Goal: Transaction & Acquisition: Purchase product/service

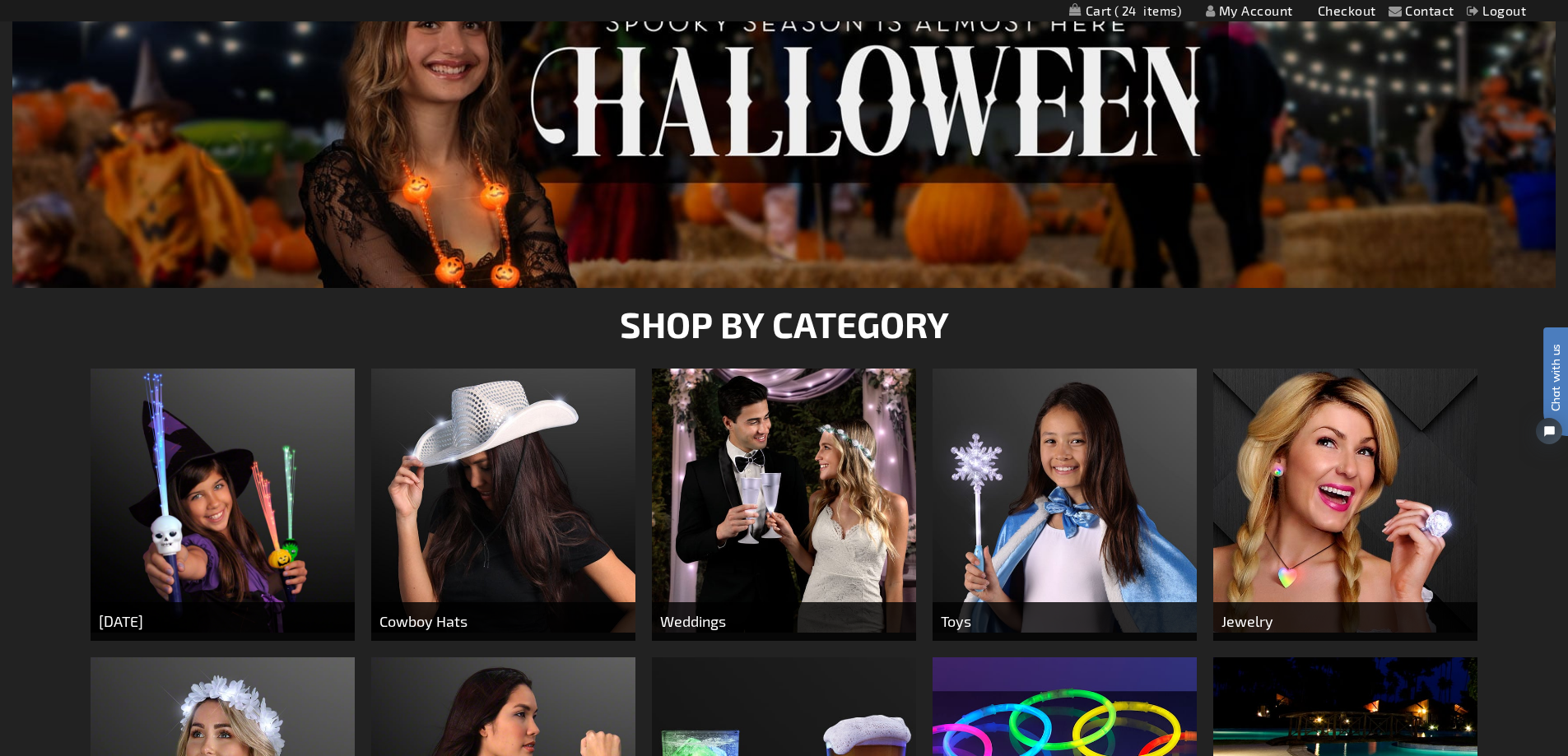
scroll to position [82, 0]
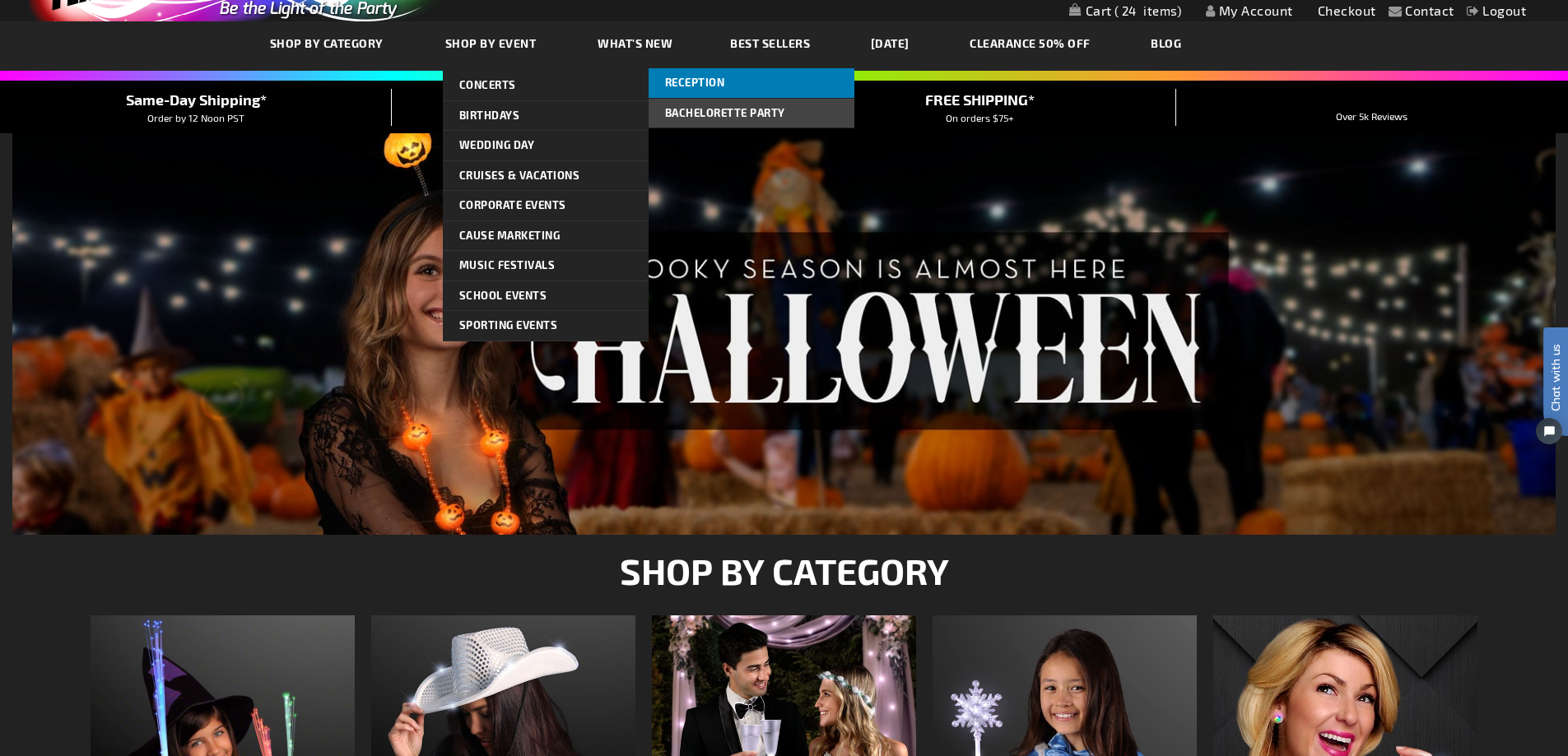
click at [687, 89] on link "Reception" at bounding box center [751, 83] width 206 height 30
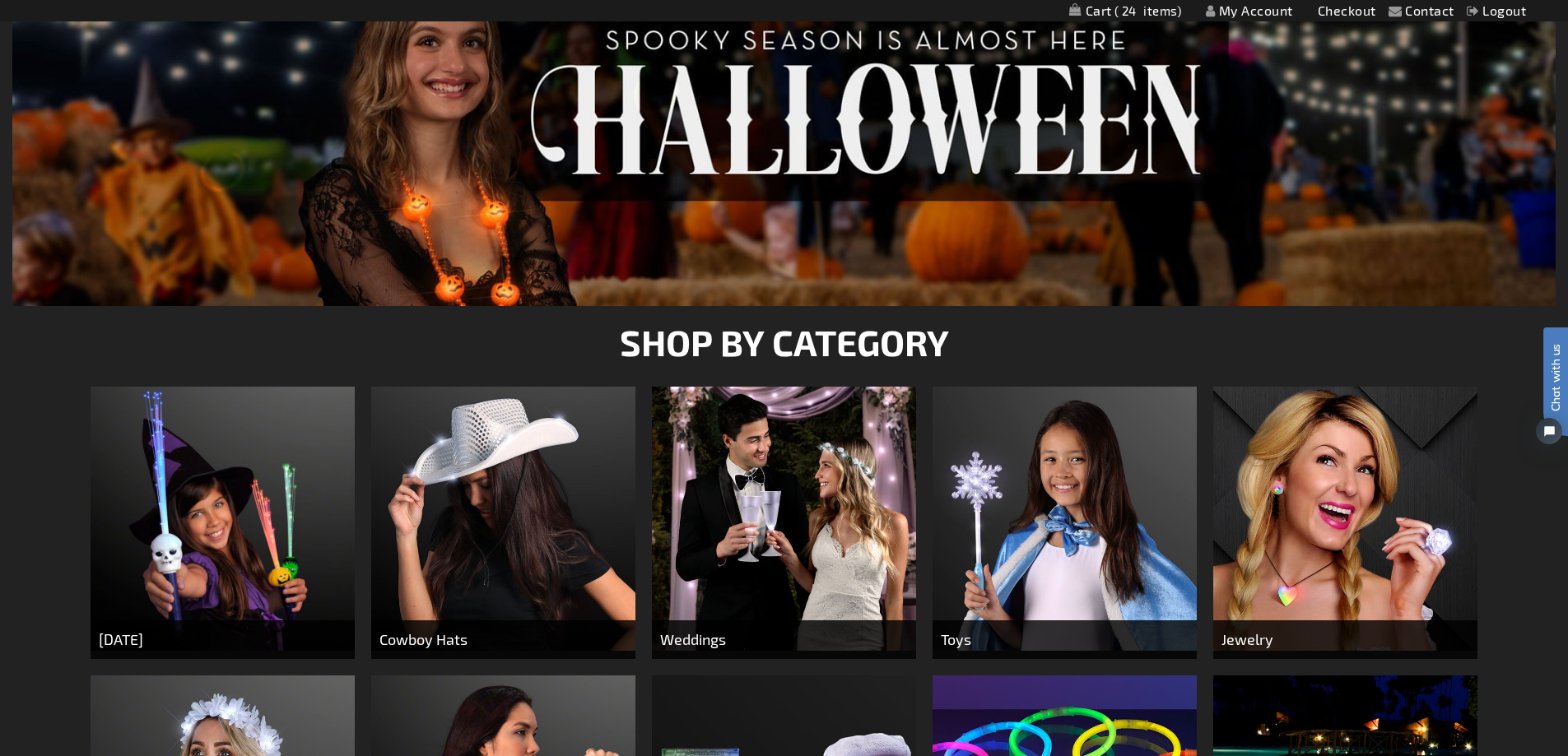
scroll to position [329, 0]
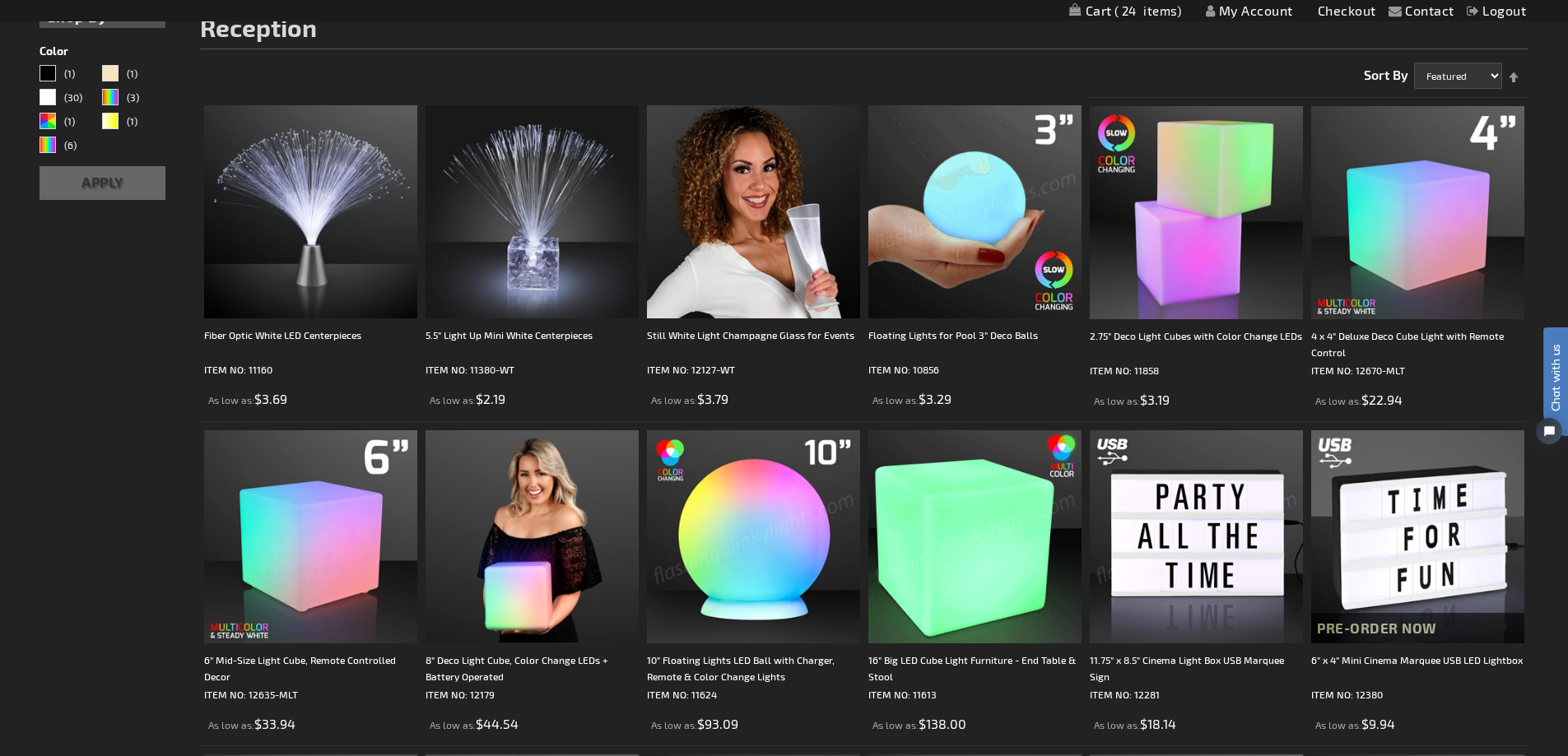
scroll to position [494, 0]
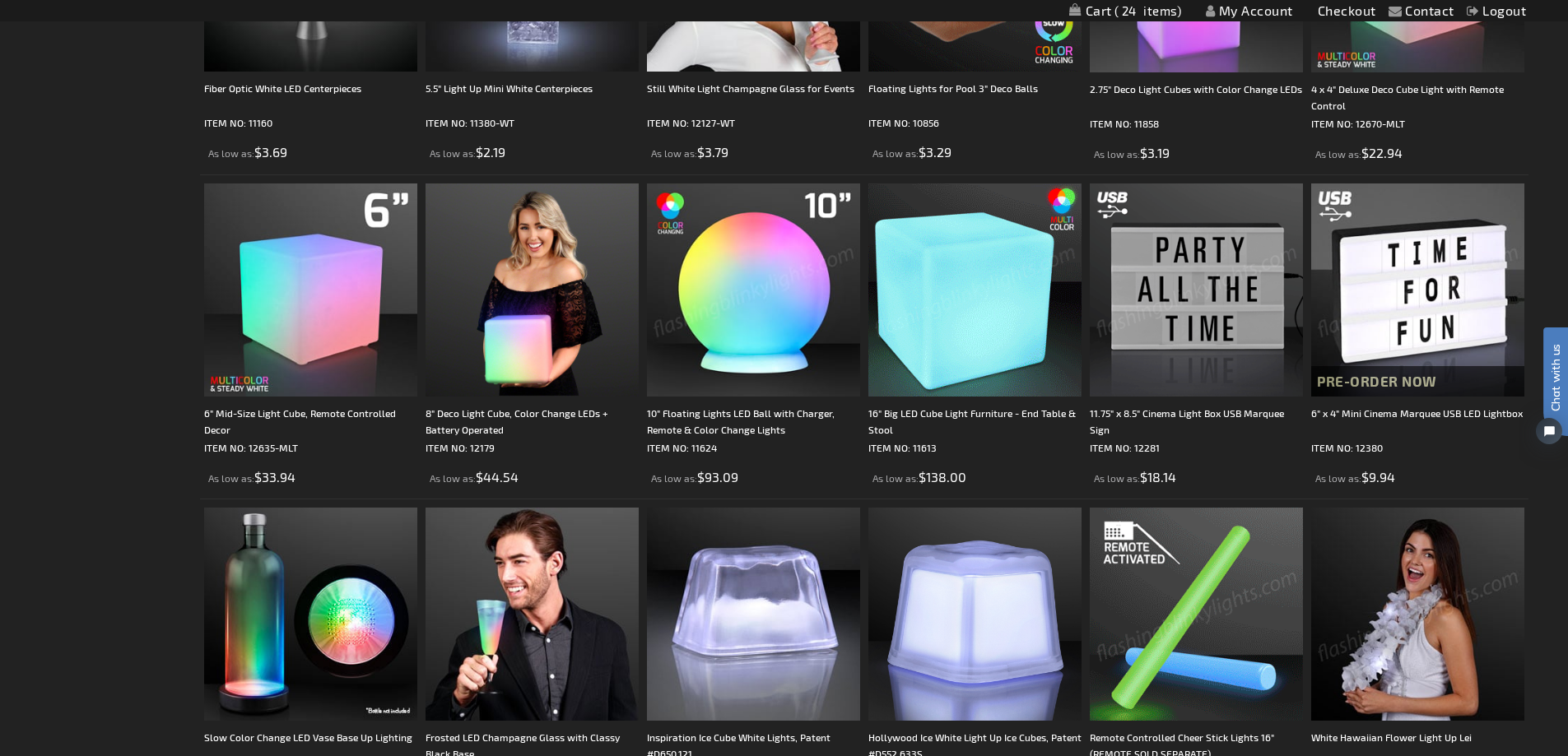
click at [1168, 337] on img at bounding box center [1196, 289] width 213 height 213
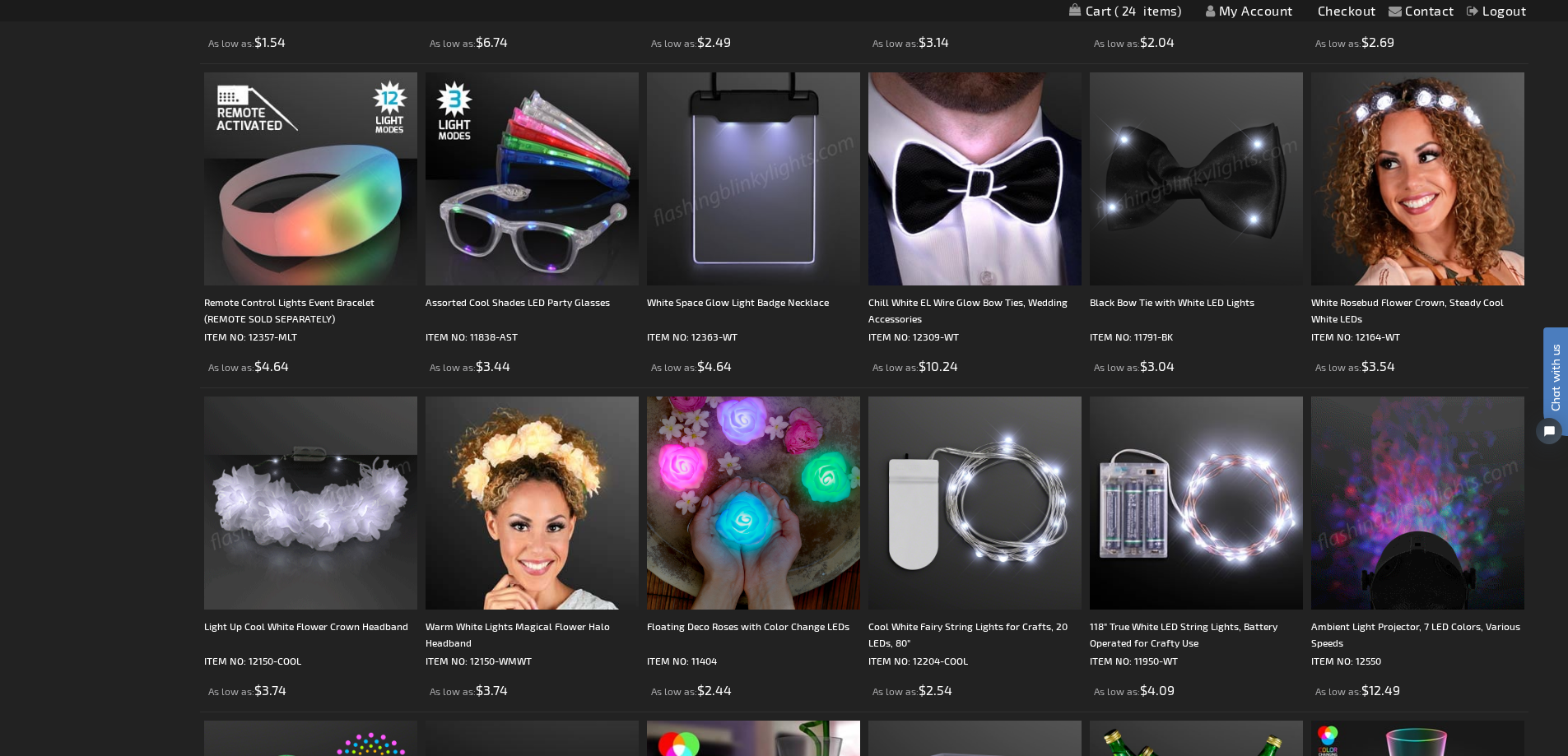
scroll to position [1646, 0]
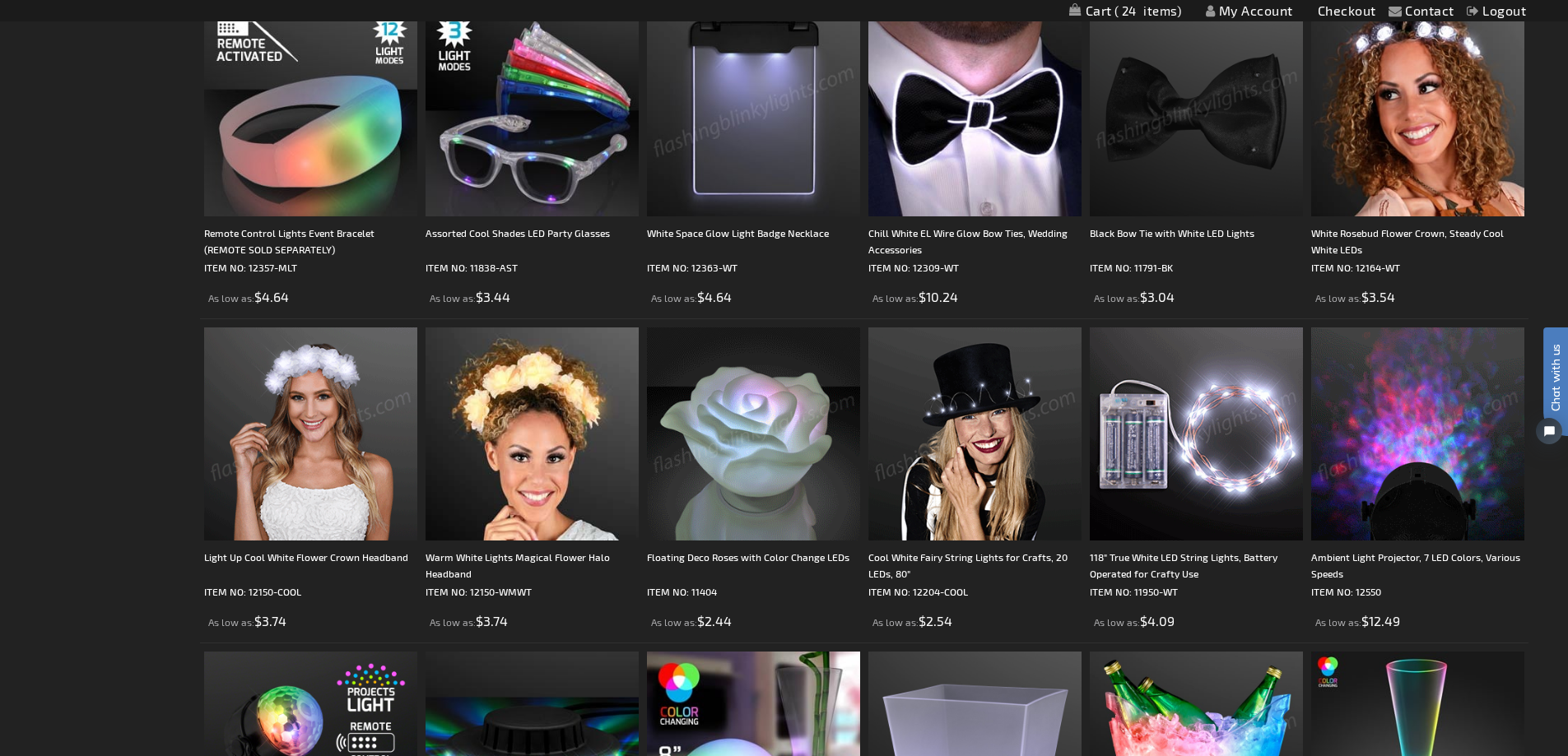
click at [768, 446] on img at bounding box center [753, 434] width 213 height 213
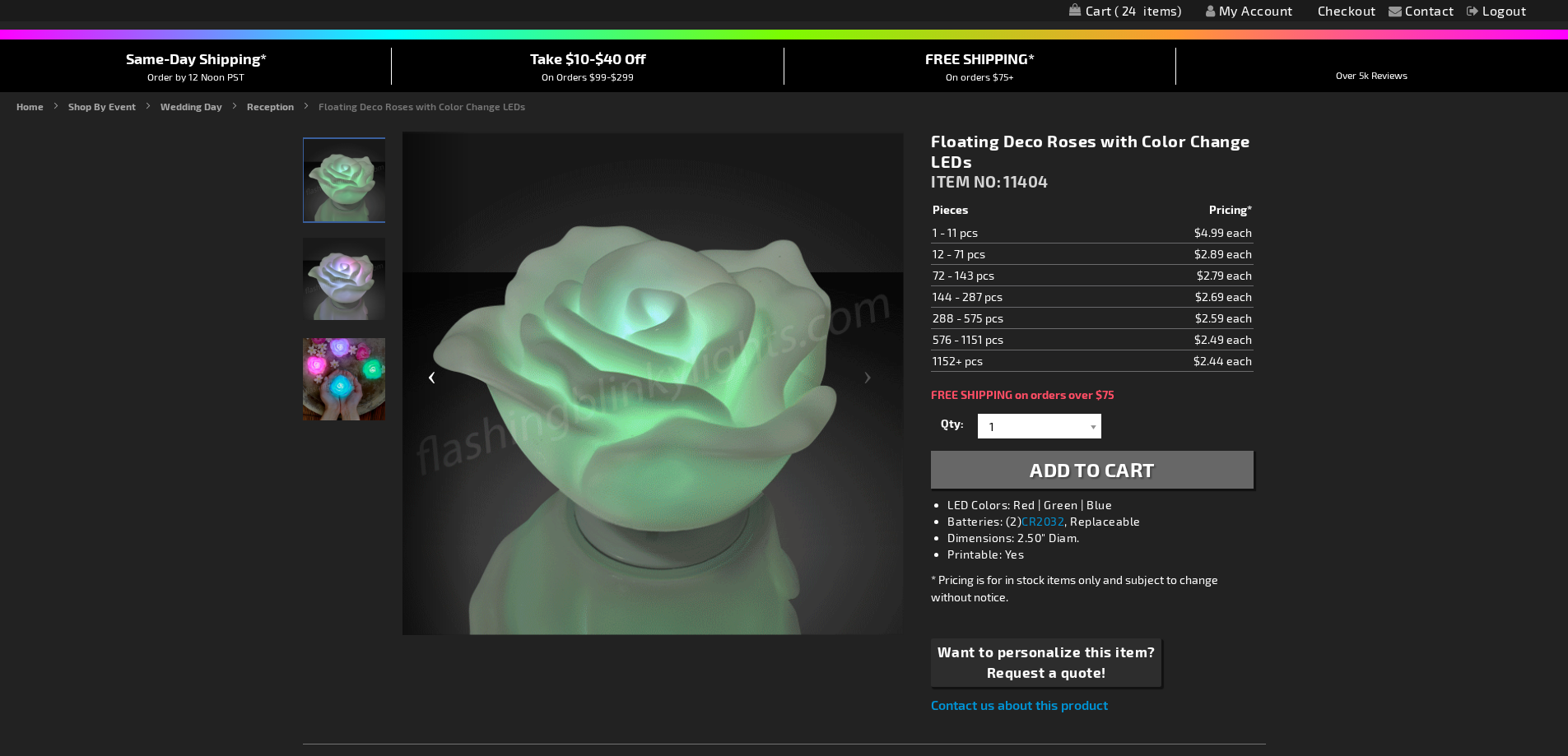
scroll to position [82, 0]
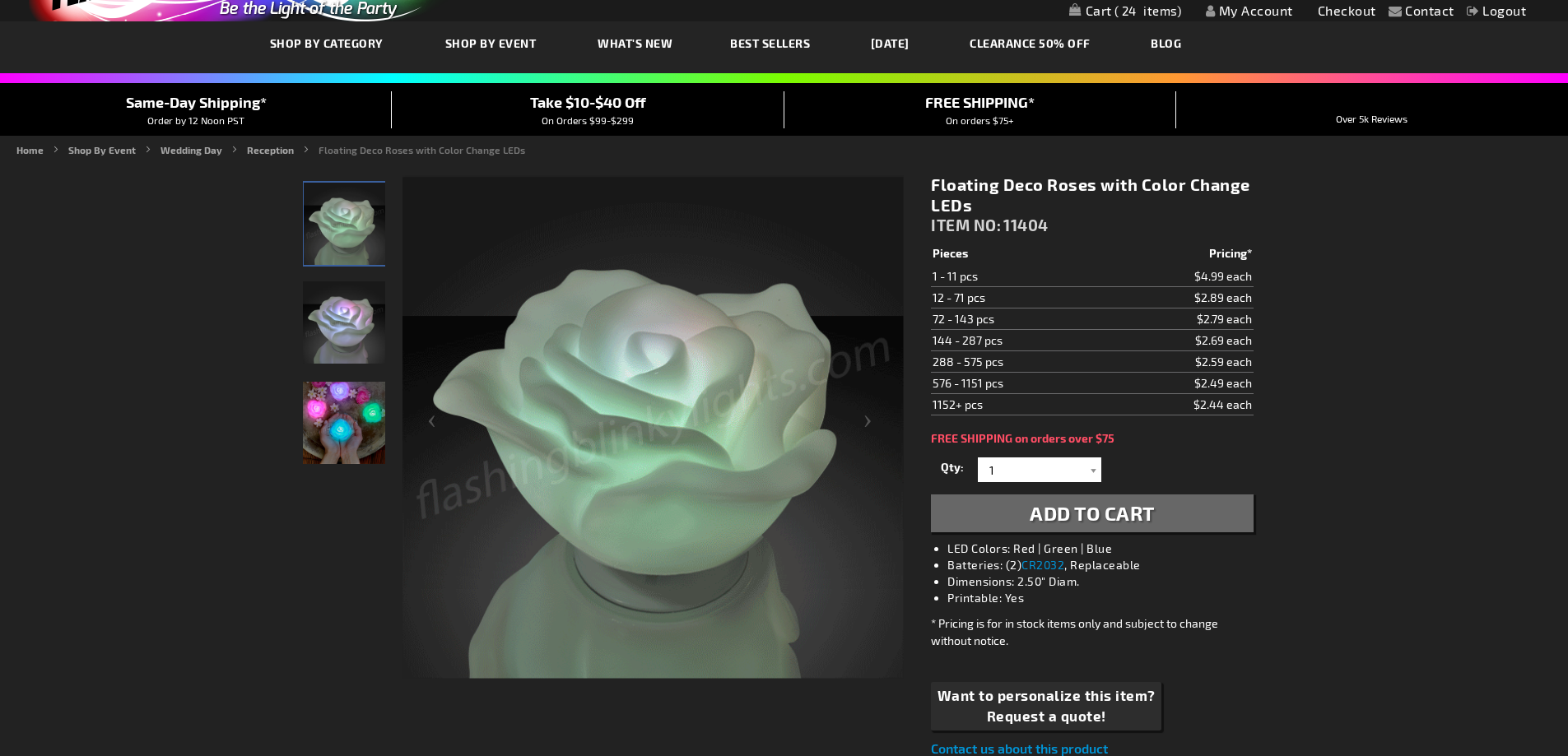
click at [349, 445] on img "Light Up Floating Decorative LED Rose" at bounding box center [343, 423] width 82 height 82
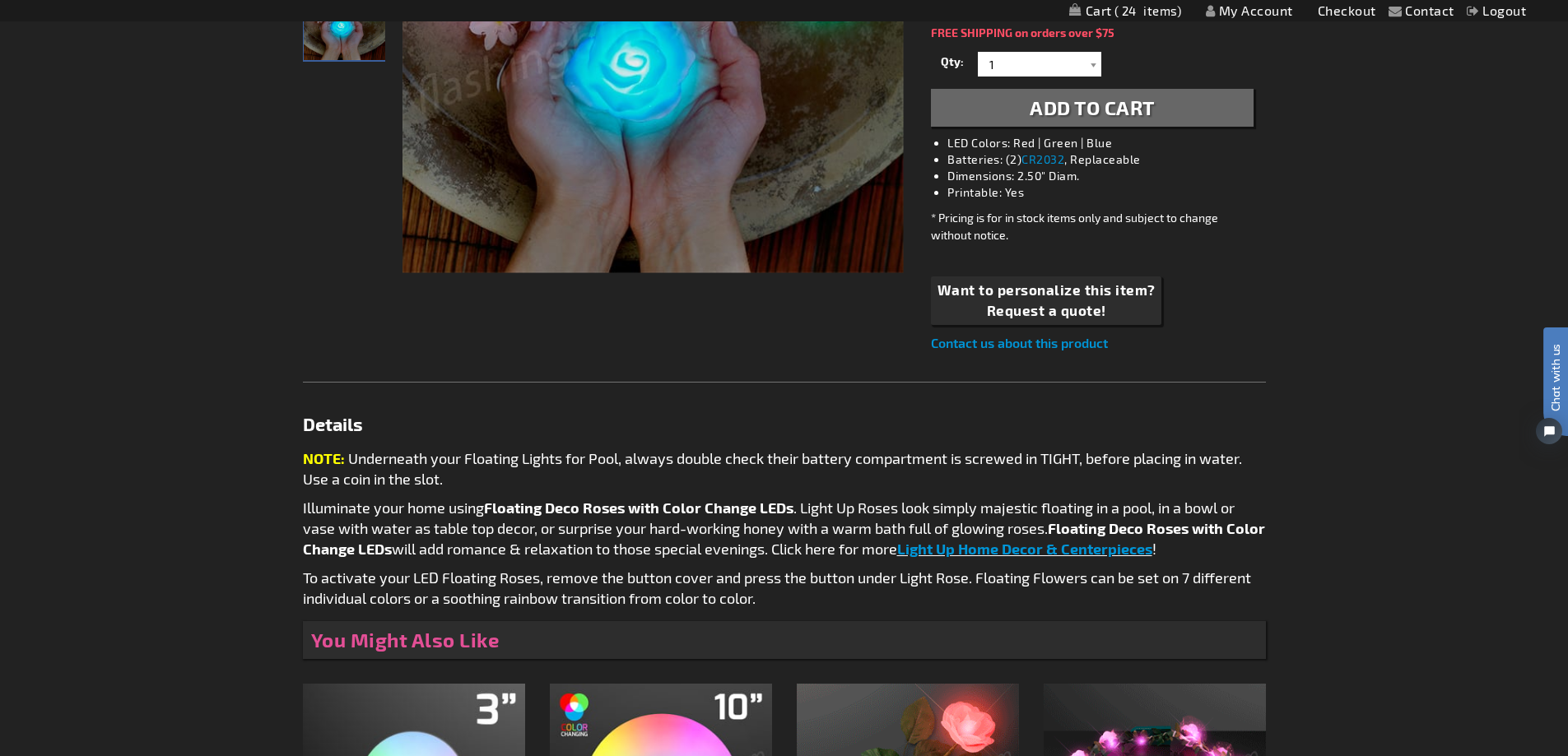
scroll to position [0, 0]
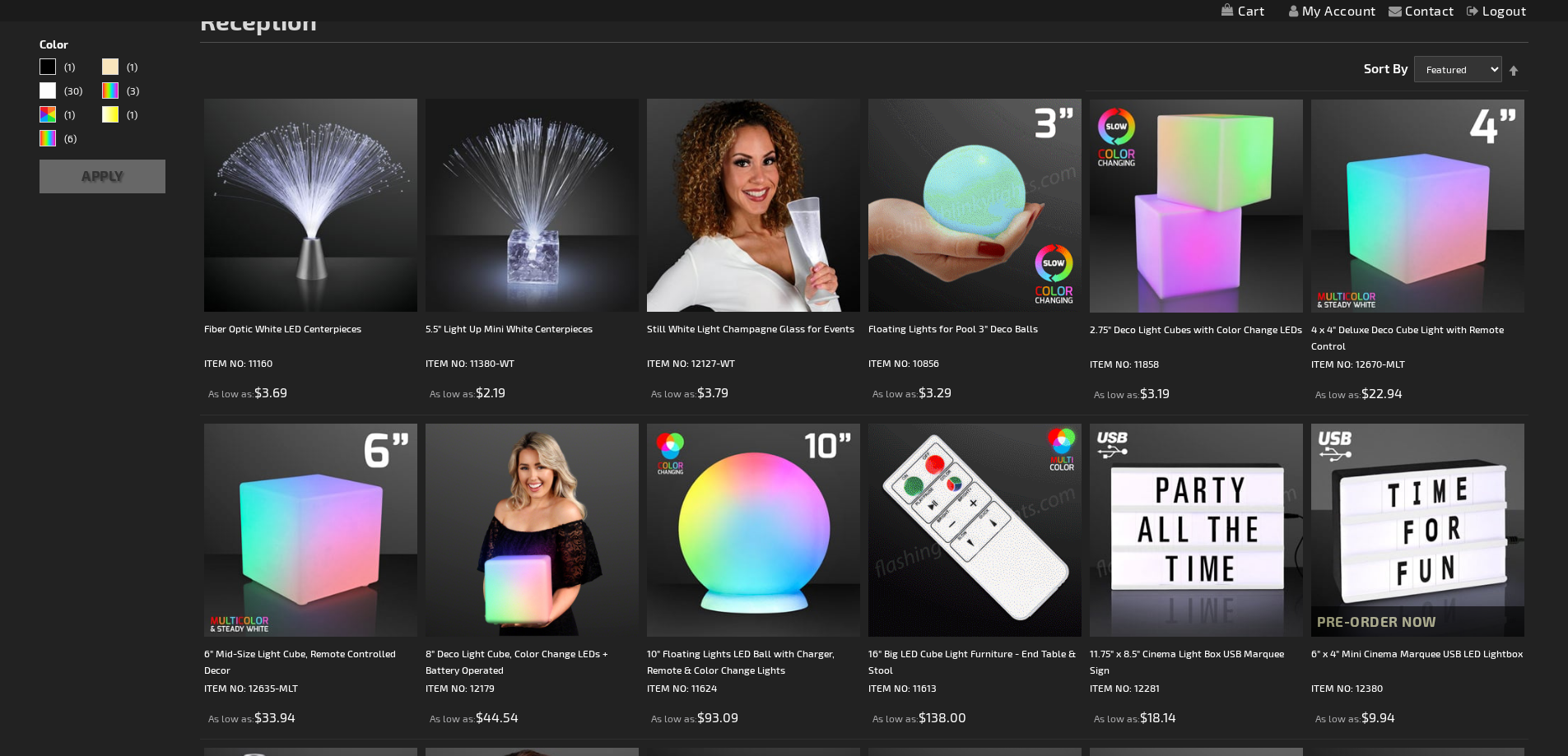
scroll to position [2, 0]
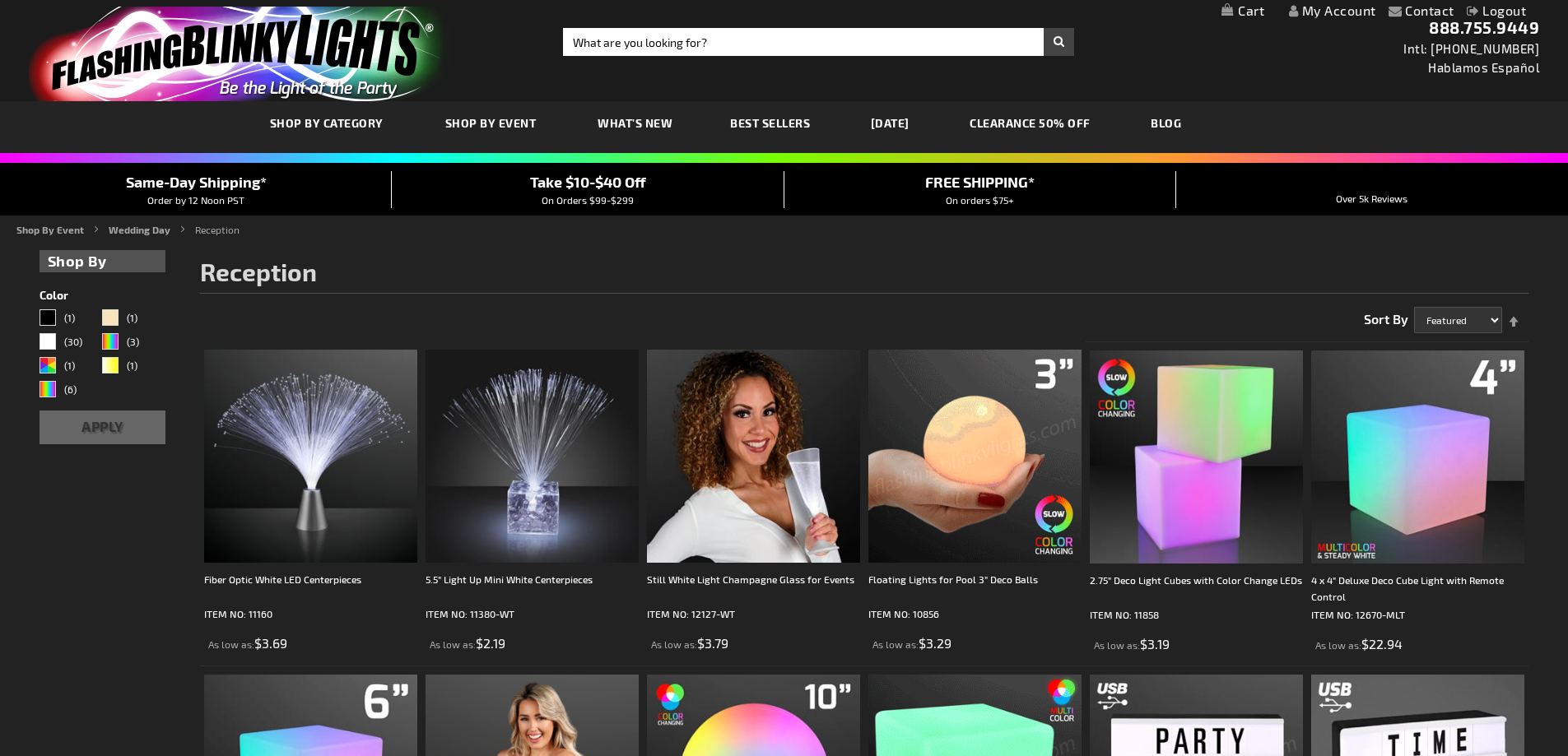
click at [1066, 115] on link "CLEARANCE 50% OFF" at bounding box center [1030, 123] width 146 height 56
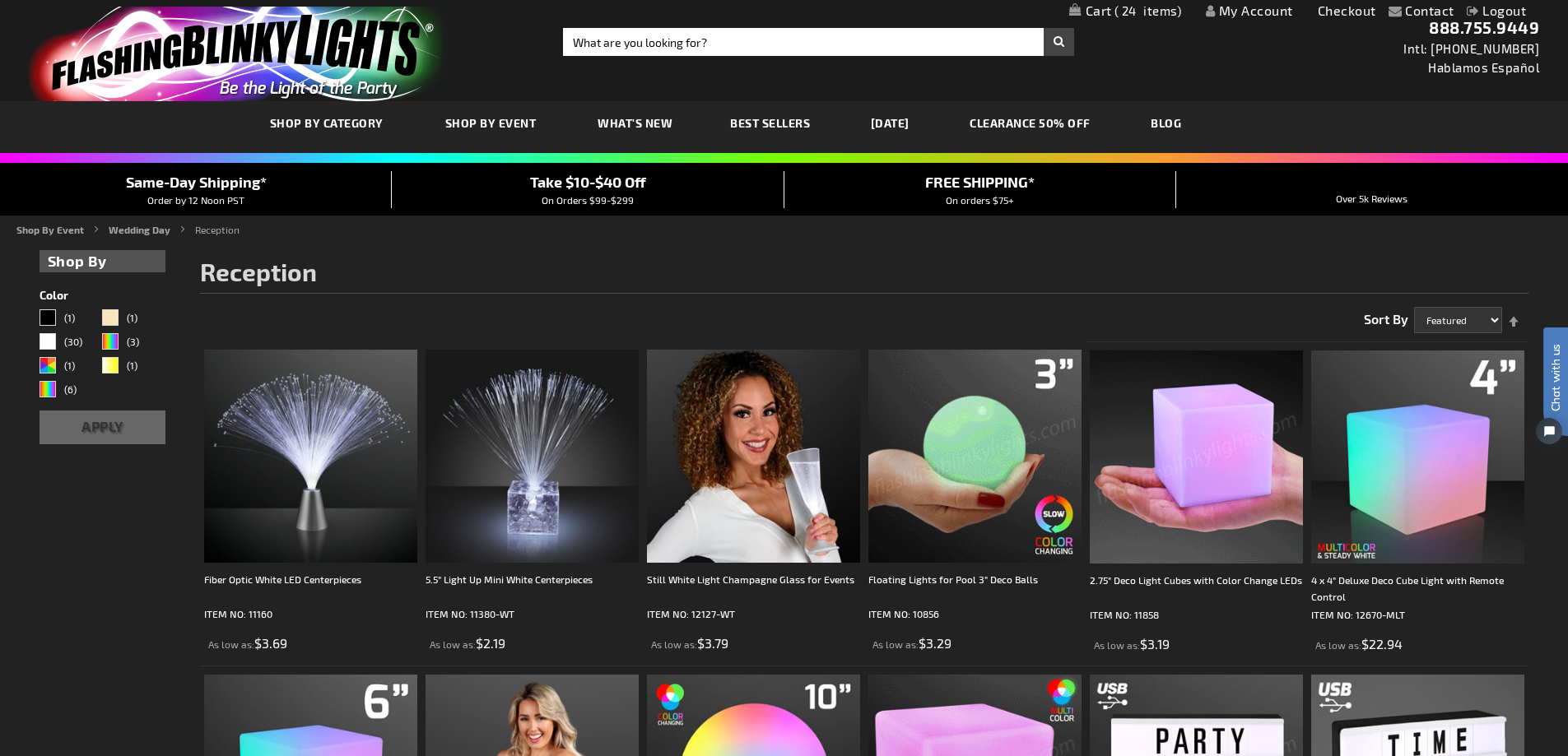
scroll to position [0, 0]
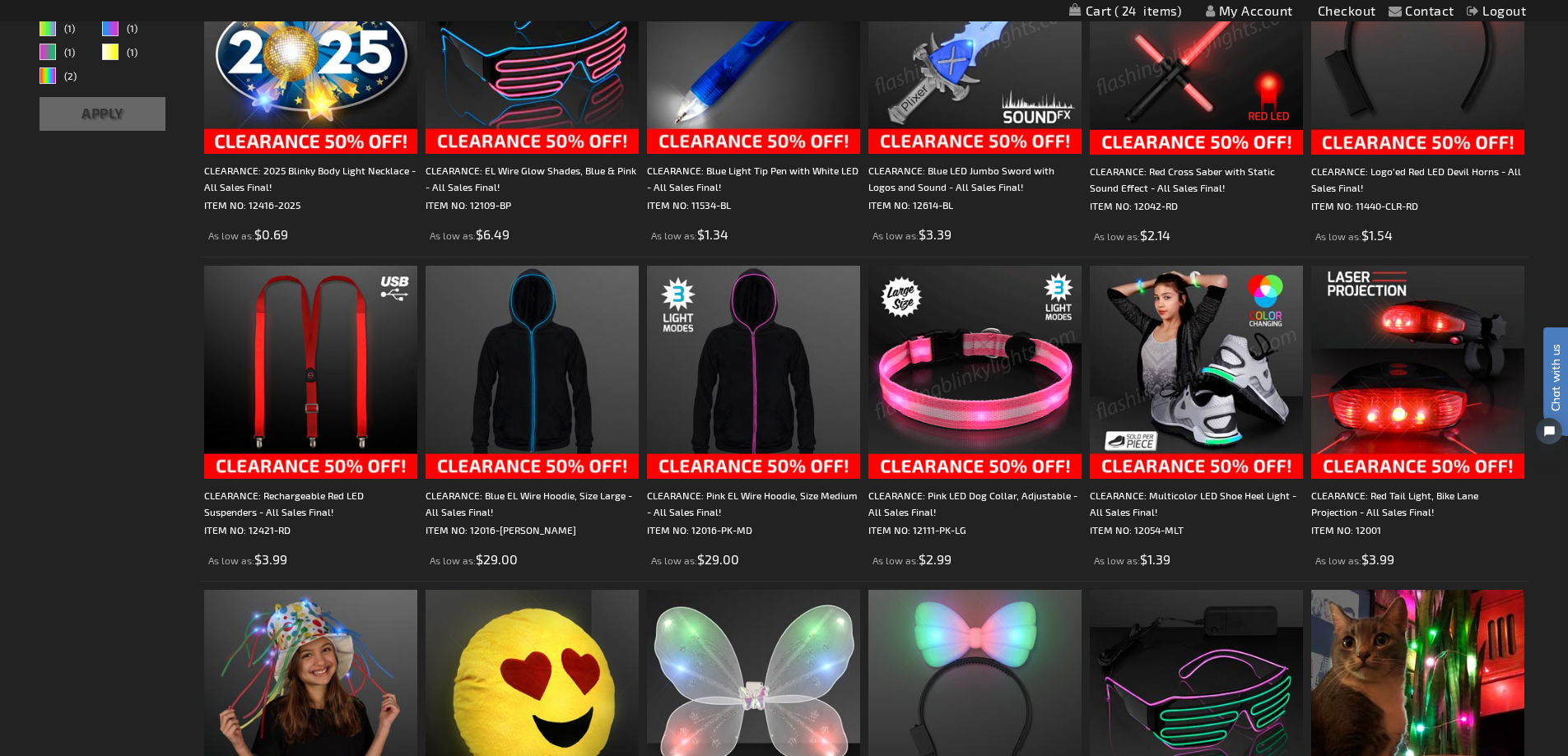
scroll to position [658, 0]
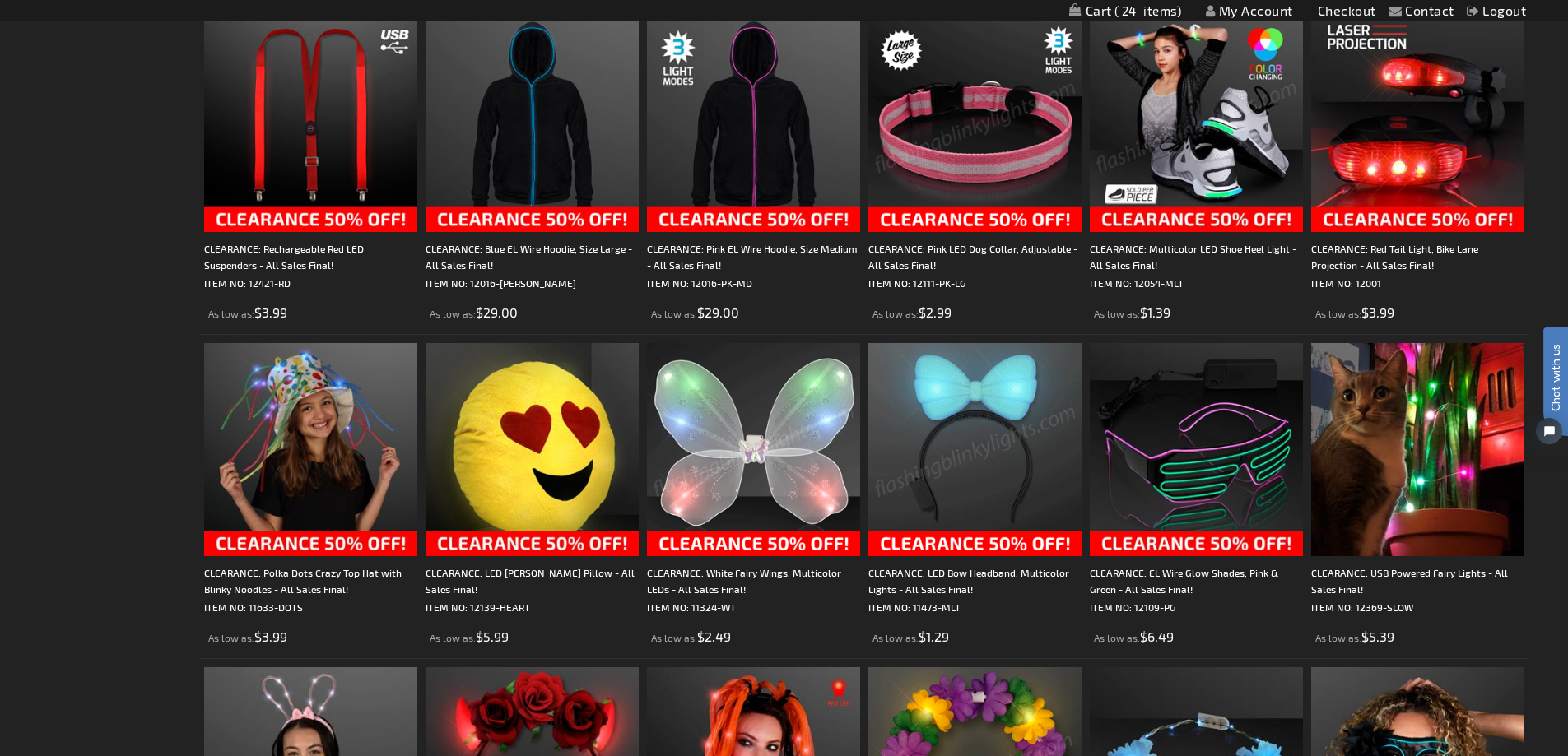
click at [785, 439] on img at bounding box center [753, 449] width 213 height 213
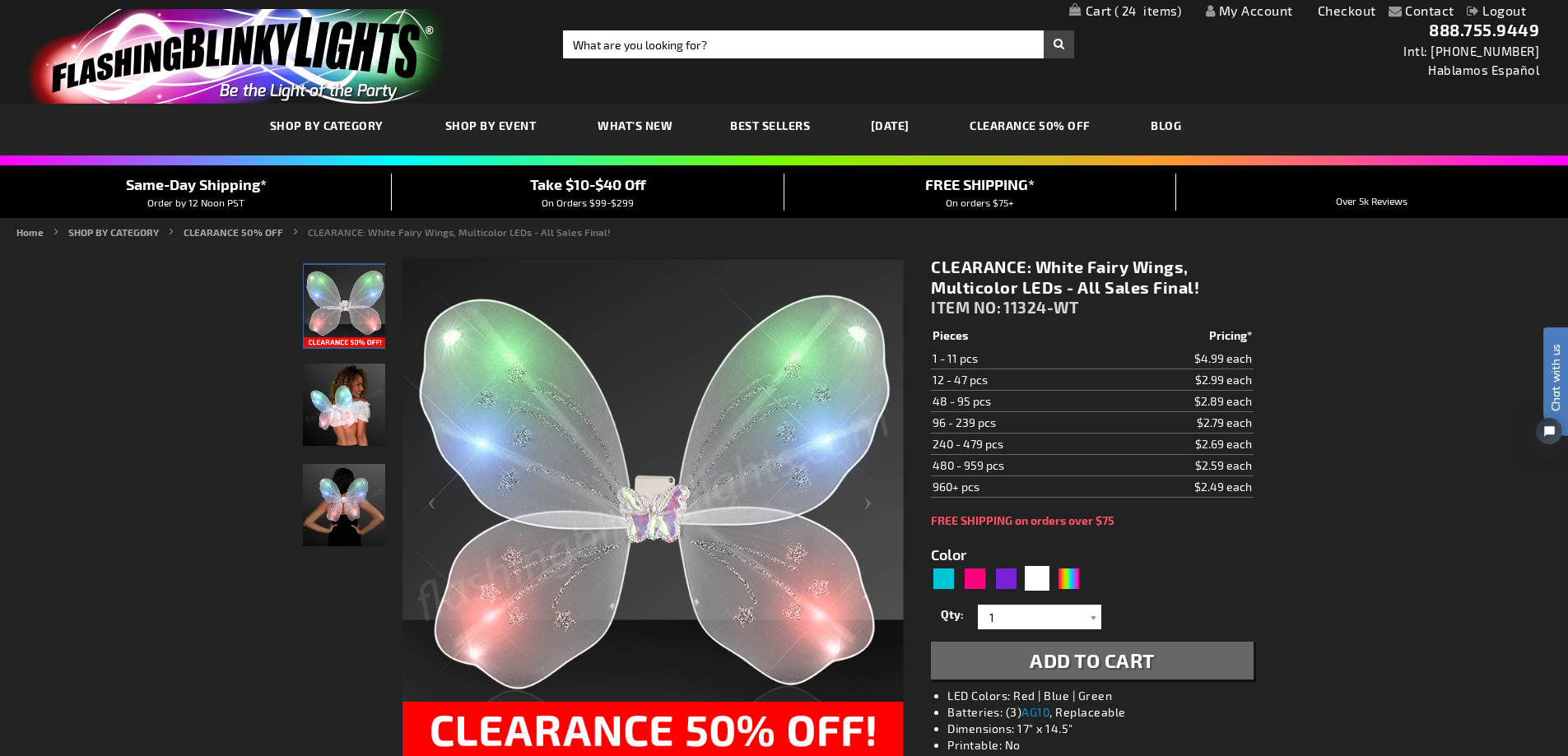
click at [357, 430] on img "Woman displaying White LED Light Up Fairy Wings" at bounding box center [343, 405] width 82 height 82
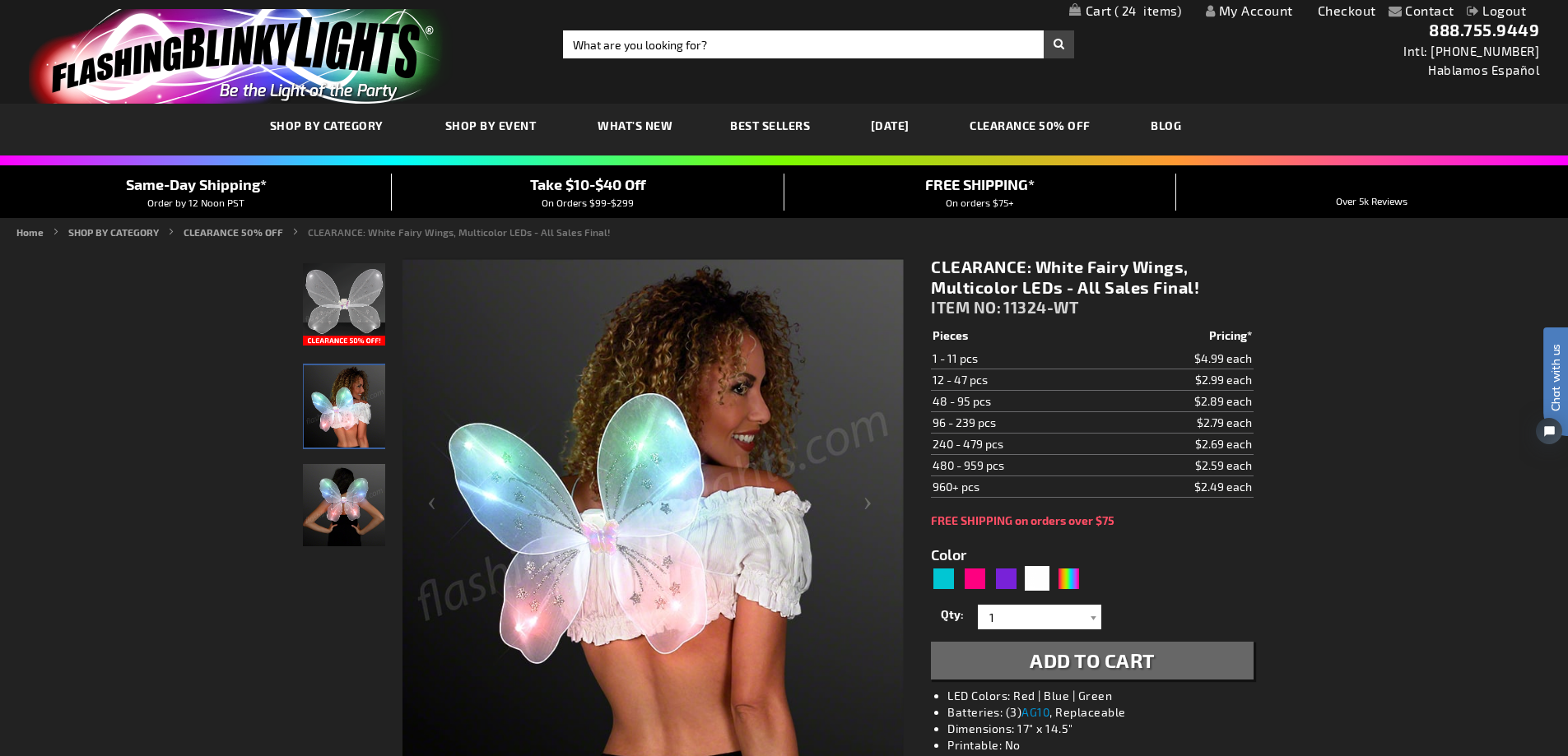
click at [351, 497] on img "Girl wearing White LED Light Up Fairy Wings" at bounding box center [343, 505] width 82 height 82
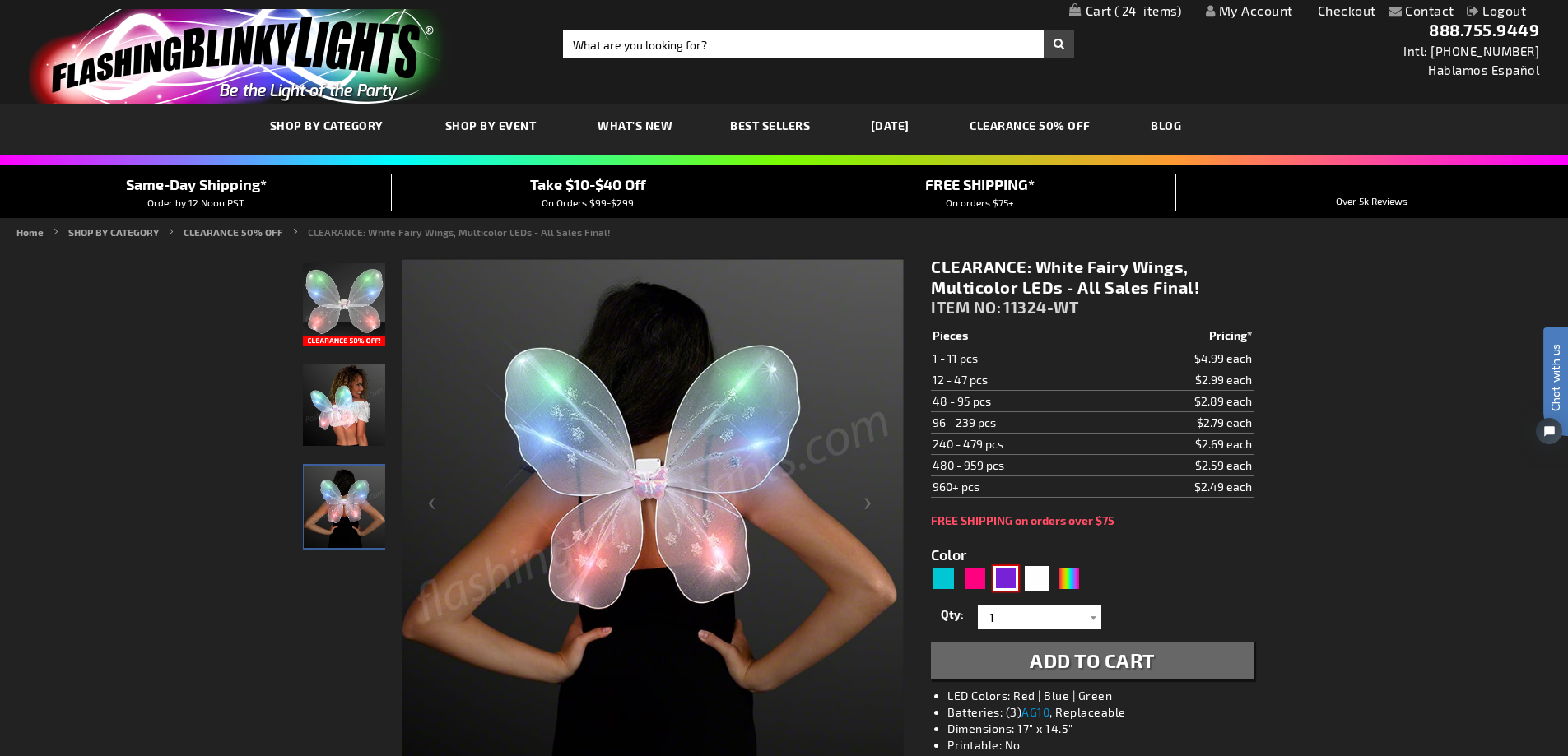
click at [1011, 589] on div "Purple" at bounding box center [1006, 579] width 25 height 25
type input "5640"
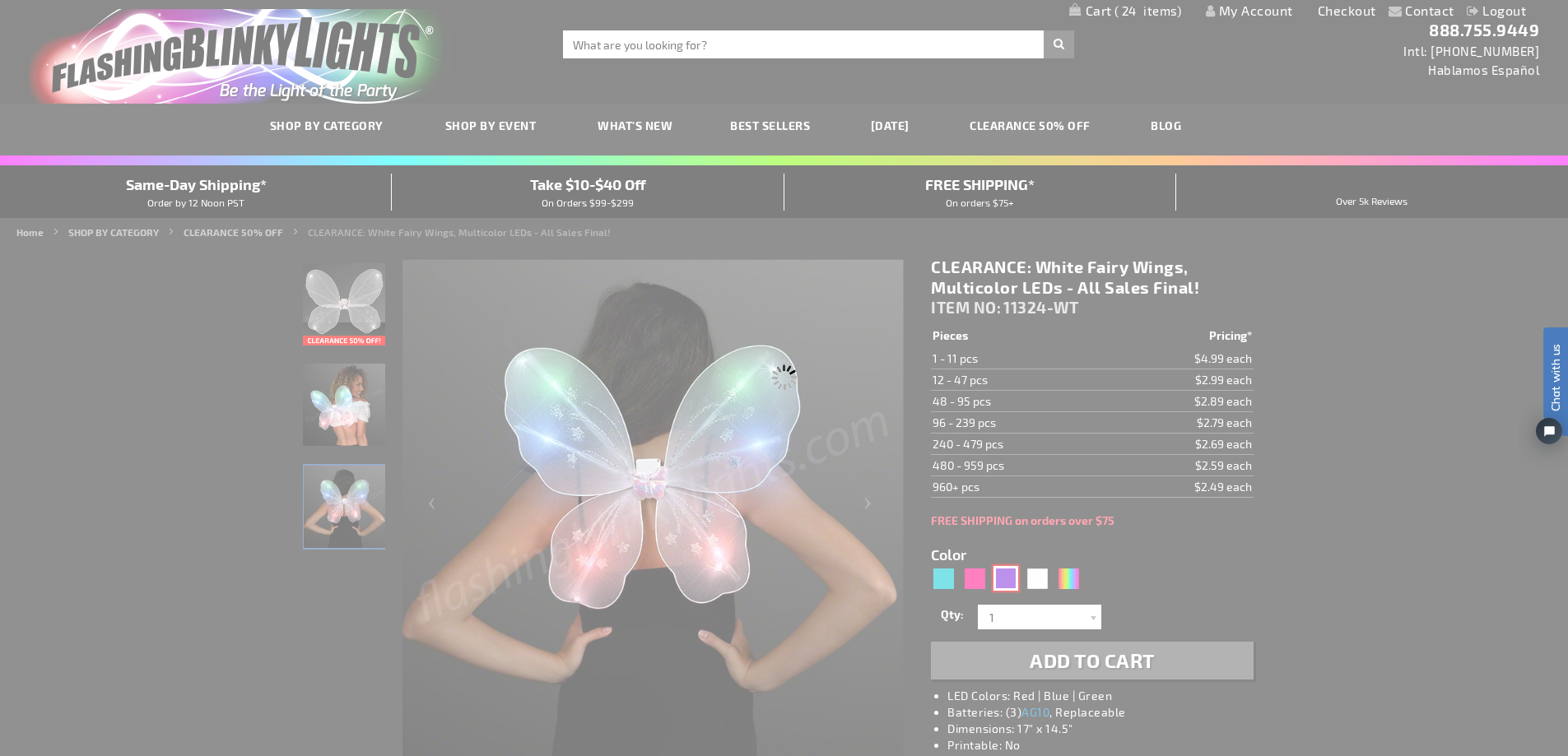
type input "11324-PR"
type input "Customize - Purple Blinking Butterfly Wings - ITEM NO: 11324-PR"
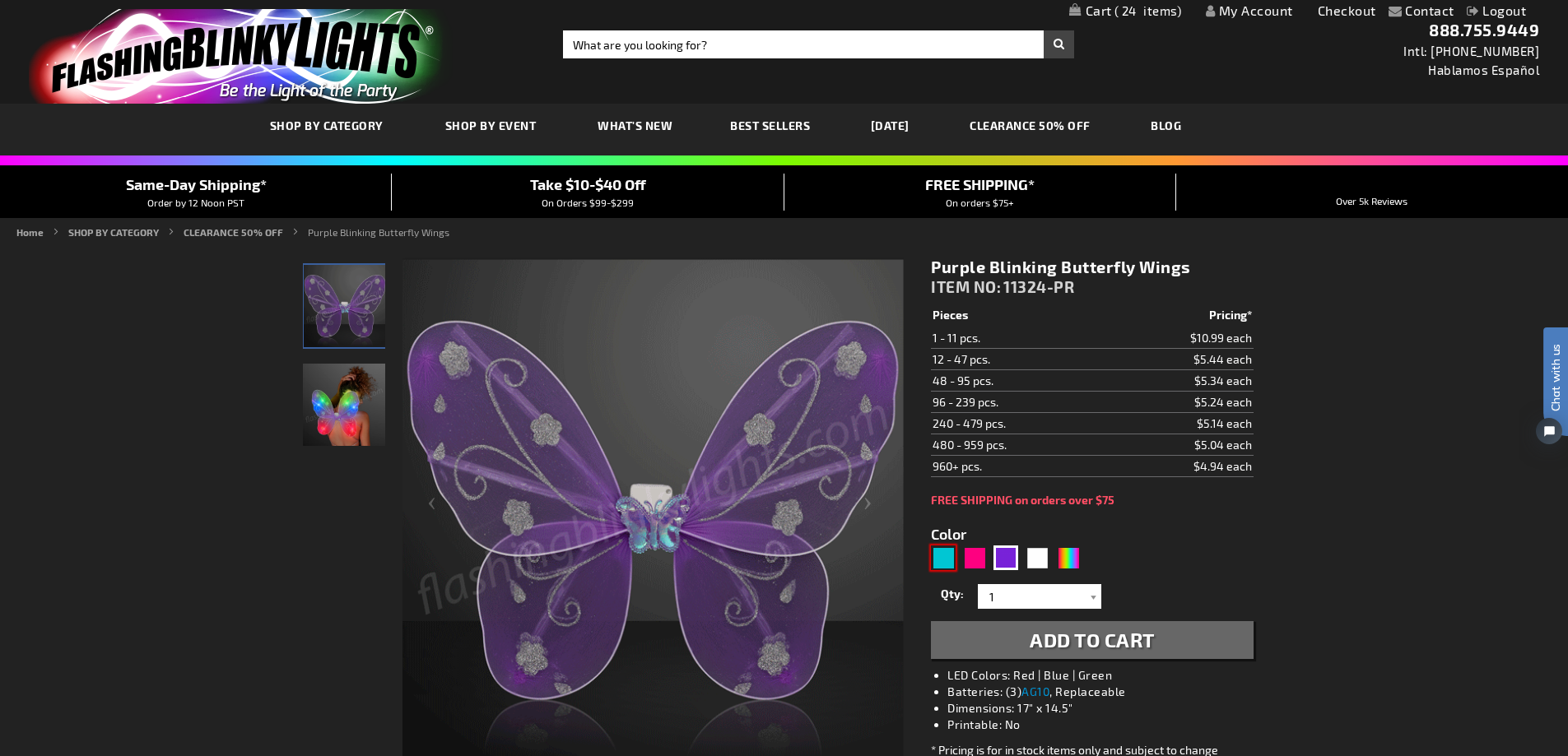
click at [947, 565] on div "Turquoise" at bounding box center [944, 558] width 25 height 25
type input "5653"
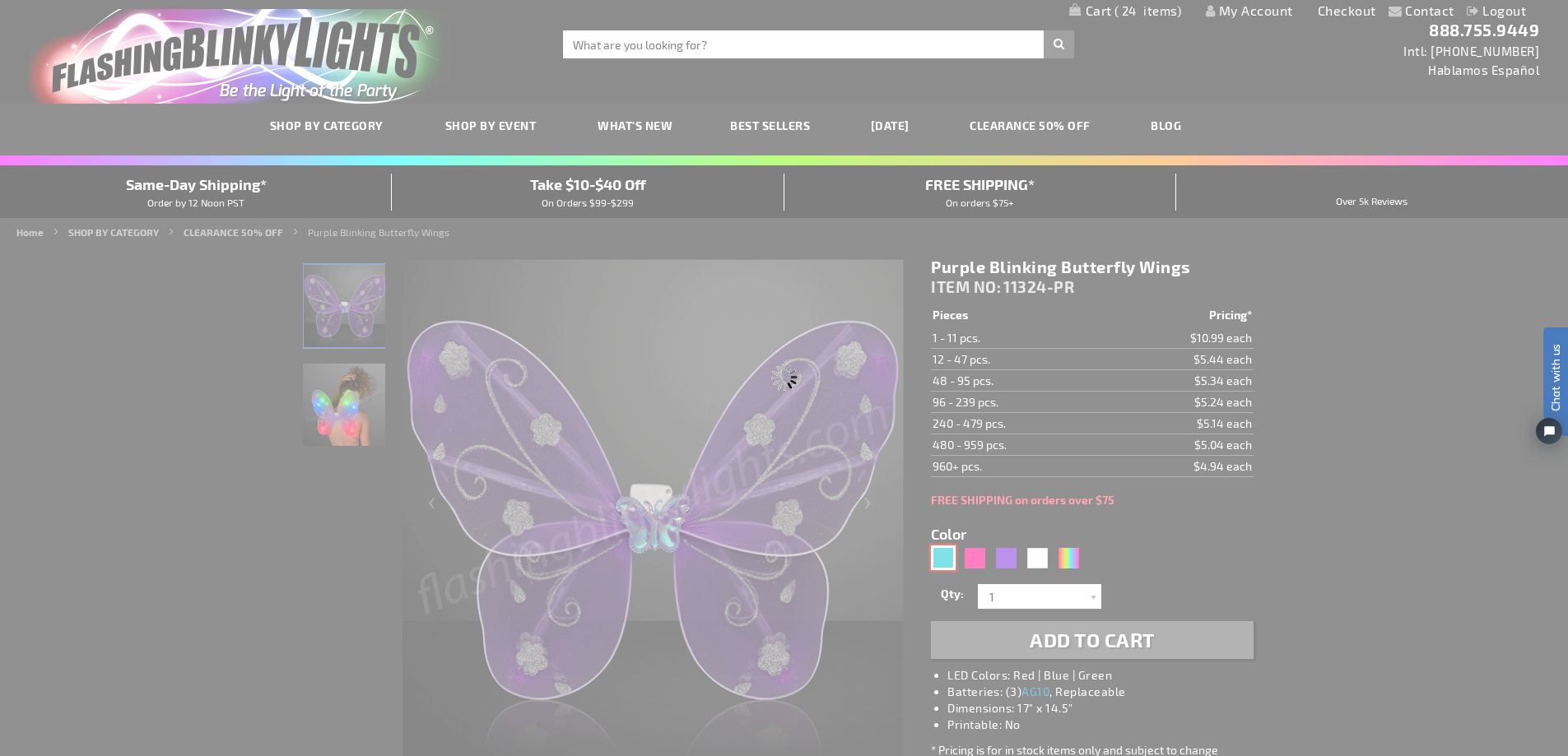
type input "11324-AQ"
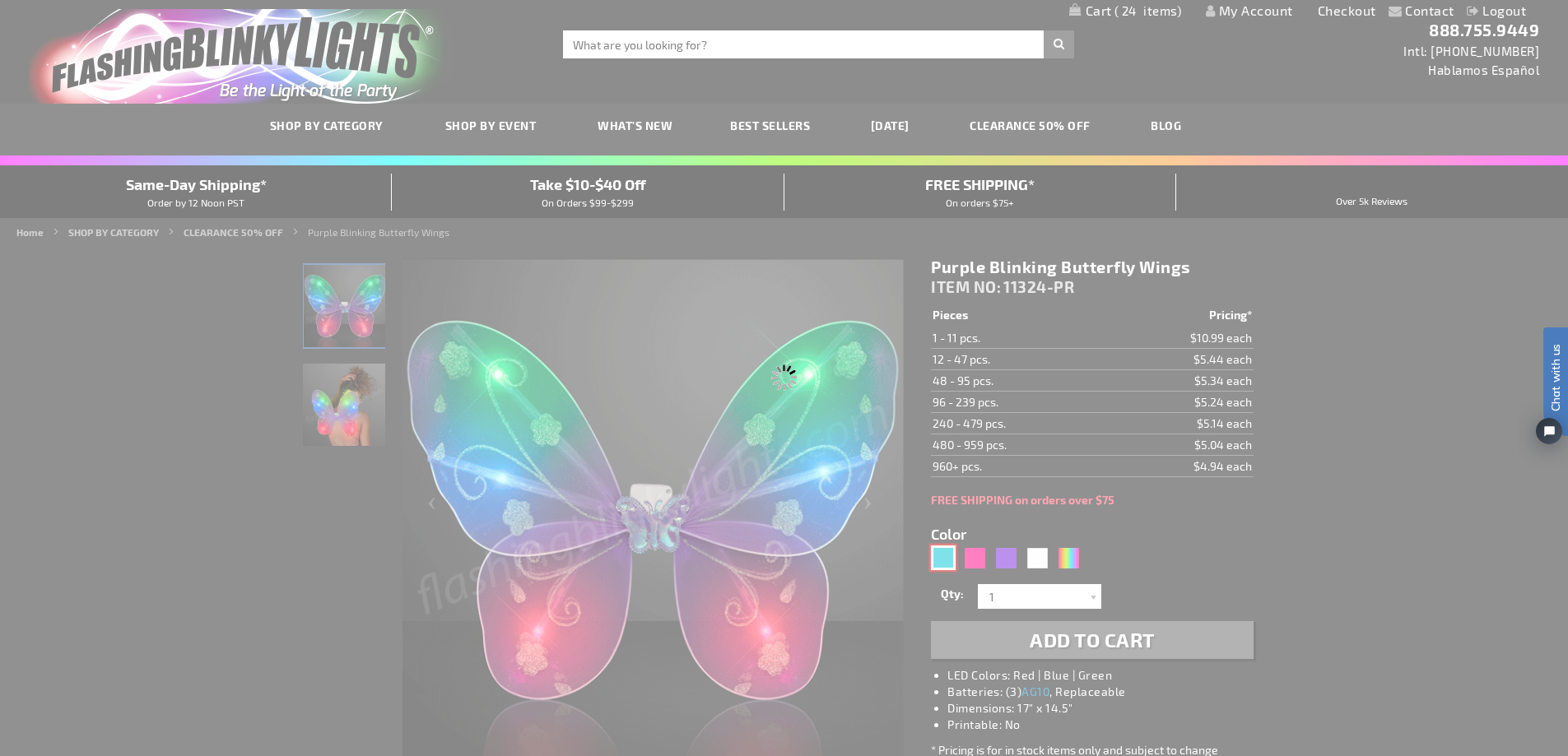
type input "Customize - Aqua Light Up Fairy Wings - ITEM NO: 11324-AQ"
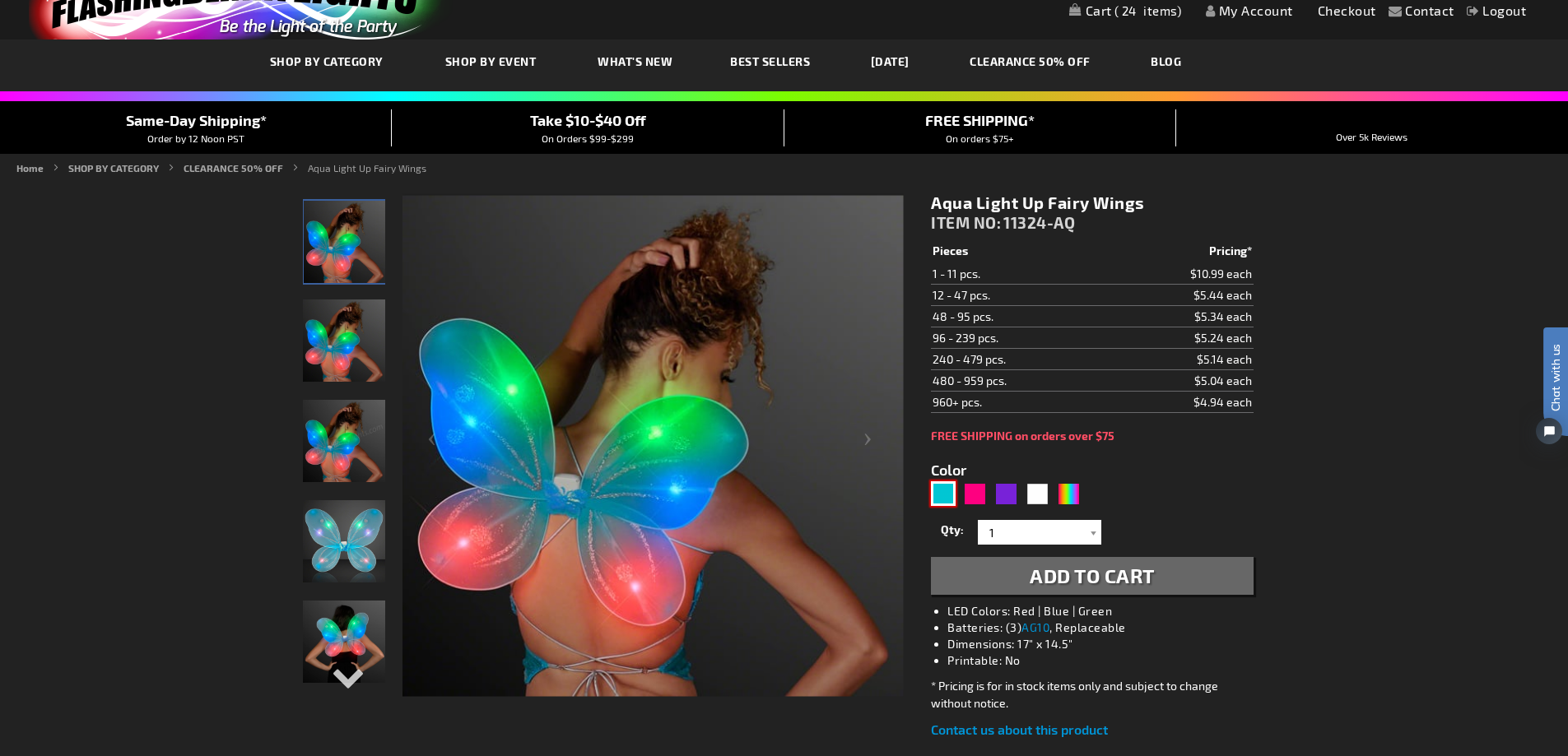
scroll to position [82, 0]
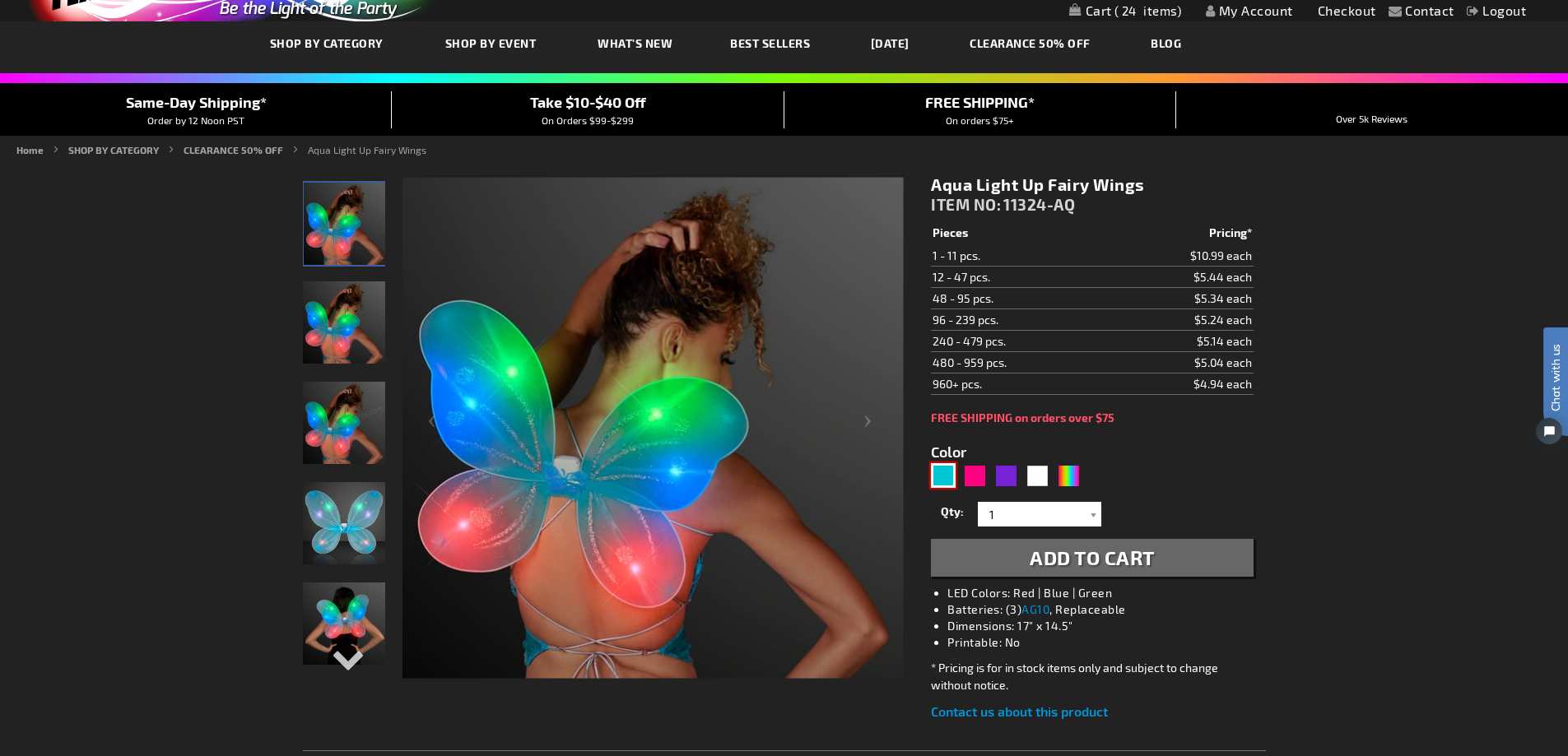
click at [339, 538] on img at bounding box center [343, 523] width 82 height 82
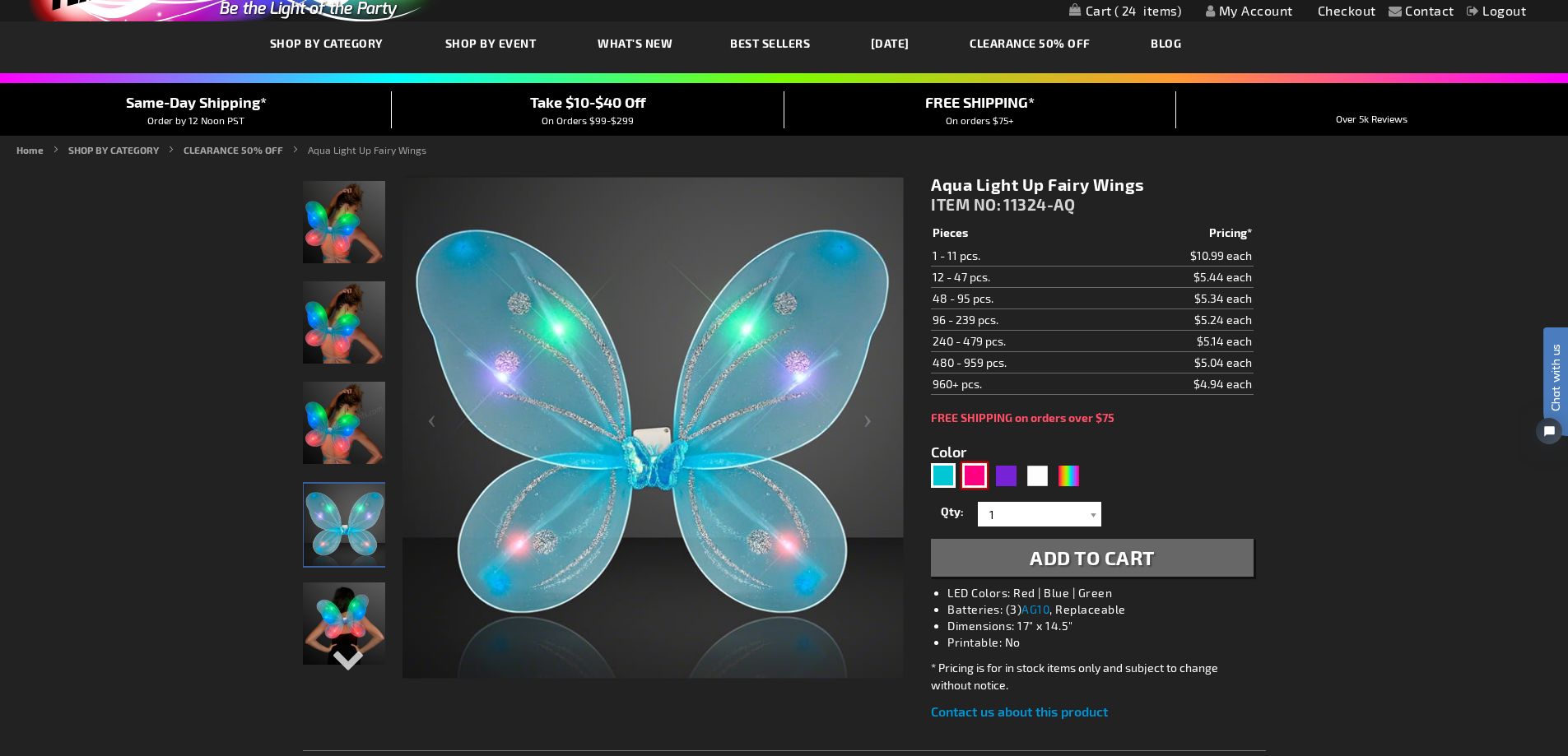
click at [968, 481] on div "Fuchsia" at bounding box center [974, 476] width 25 height 25
type input "5669"
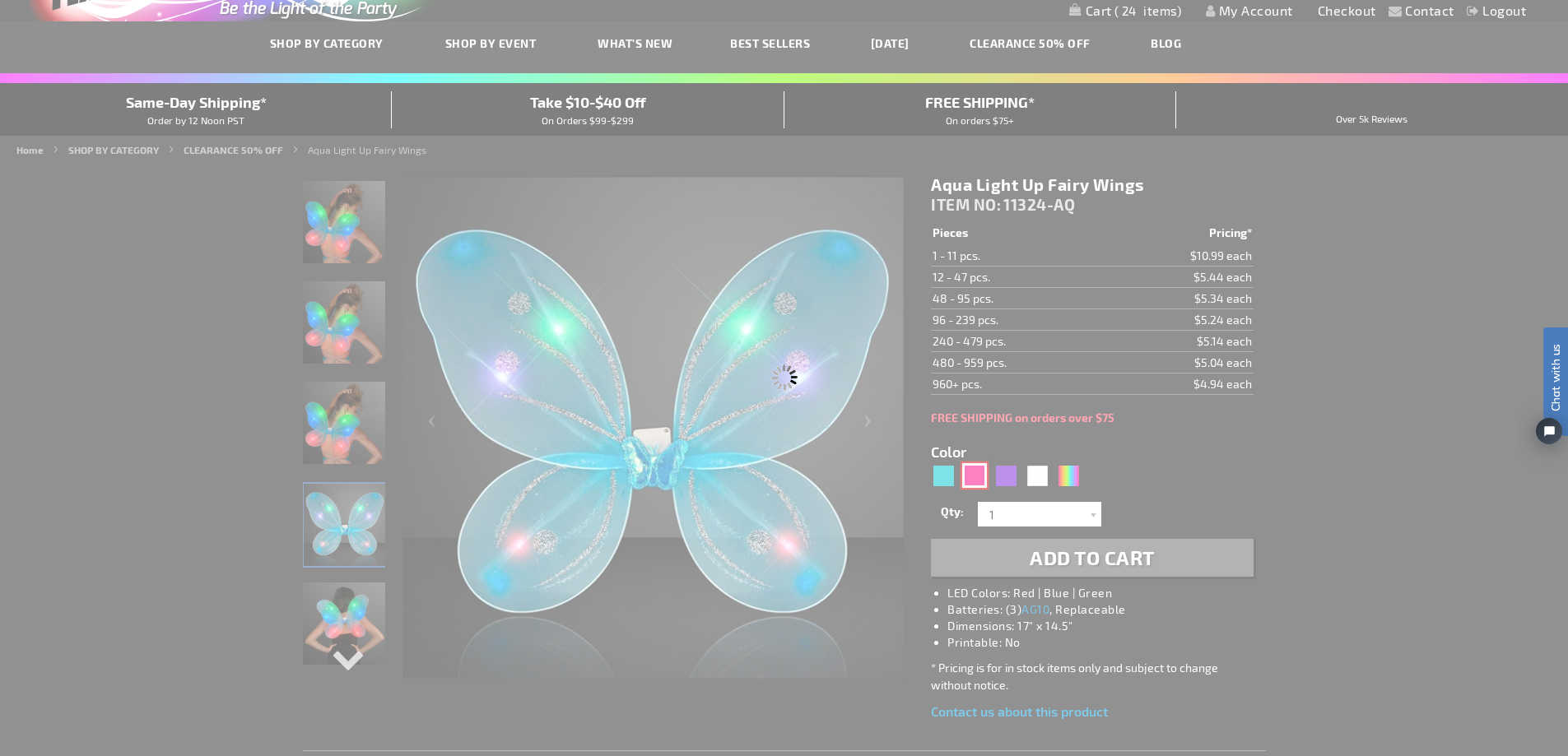
type input "11324-FS"
type input "Customize - Light Up Fuchsia Fairy Wings - ITEM NO: 11324-FS"
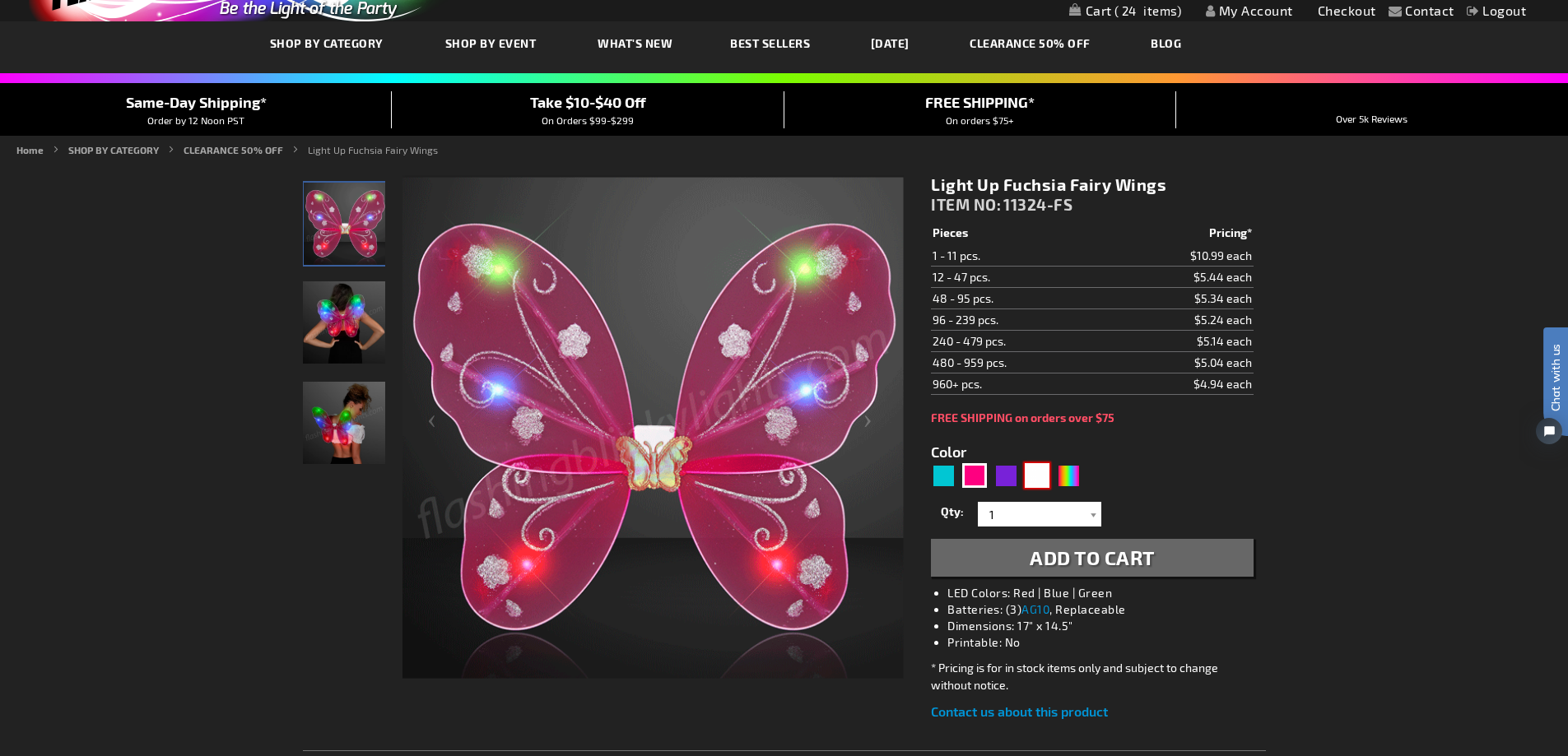
click at [1044, 477] on div "White" at bounding box center [1037, 476] width 25 height 25
type input "5646"
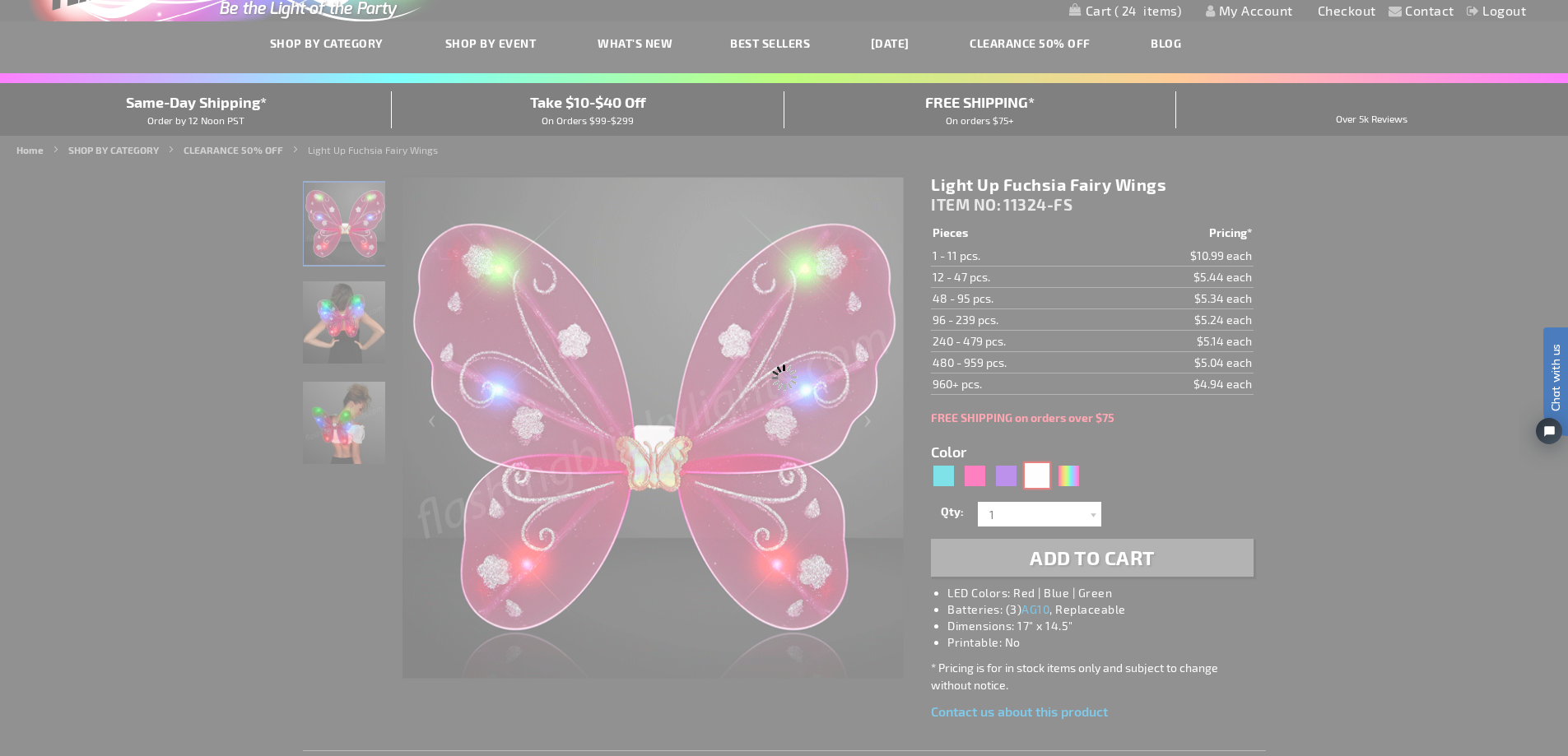
type input "11324-WT"
type input "Customize - CLEARANCE: White Fairy Wings, Multicolor LEDs - All Sales Final! - …"
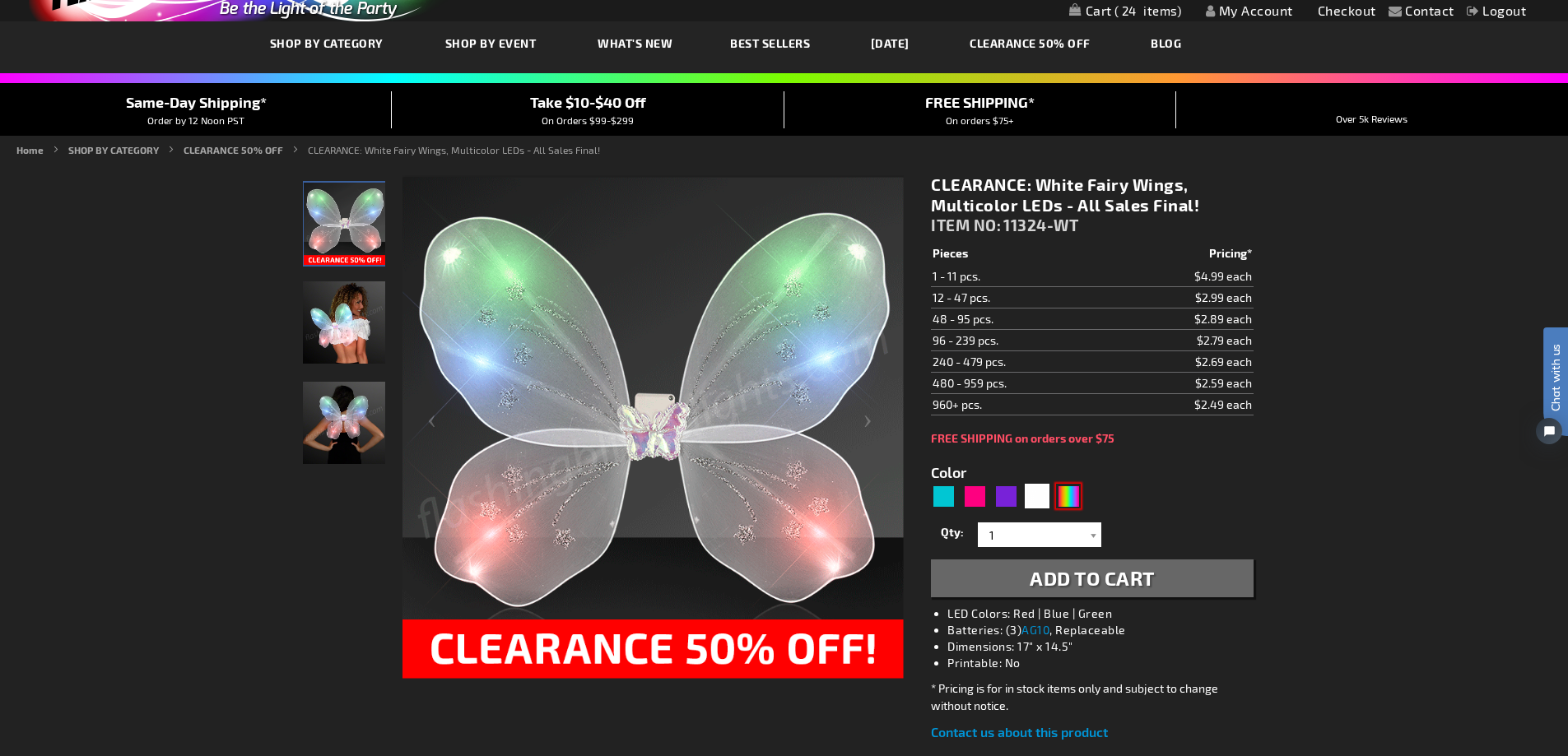
click at [1078, 494] on div "Multicolor" at bounding box center [1069, 497] width 25 height 25
type input "5659"
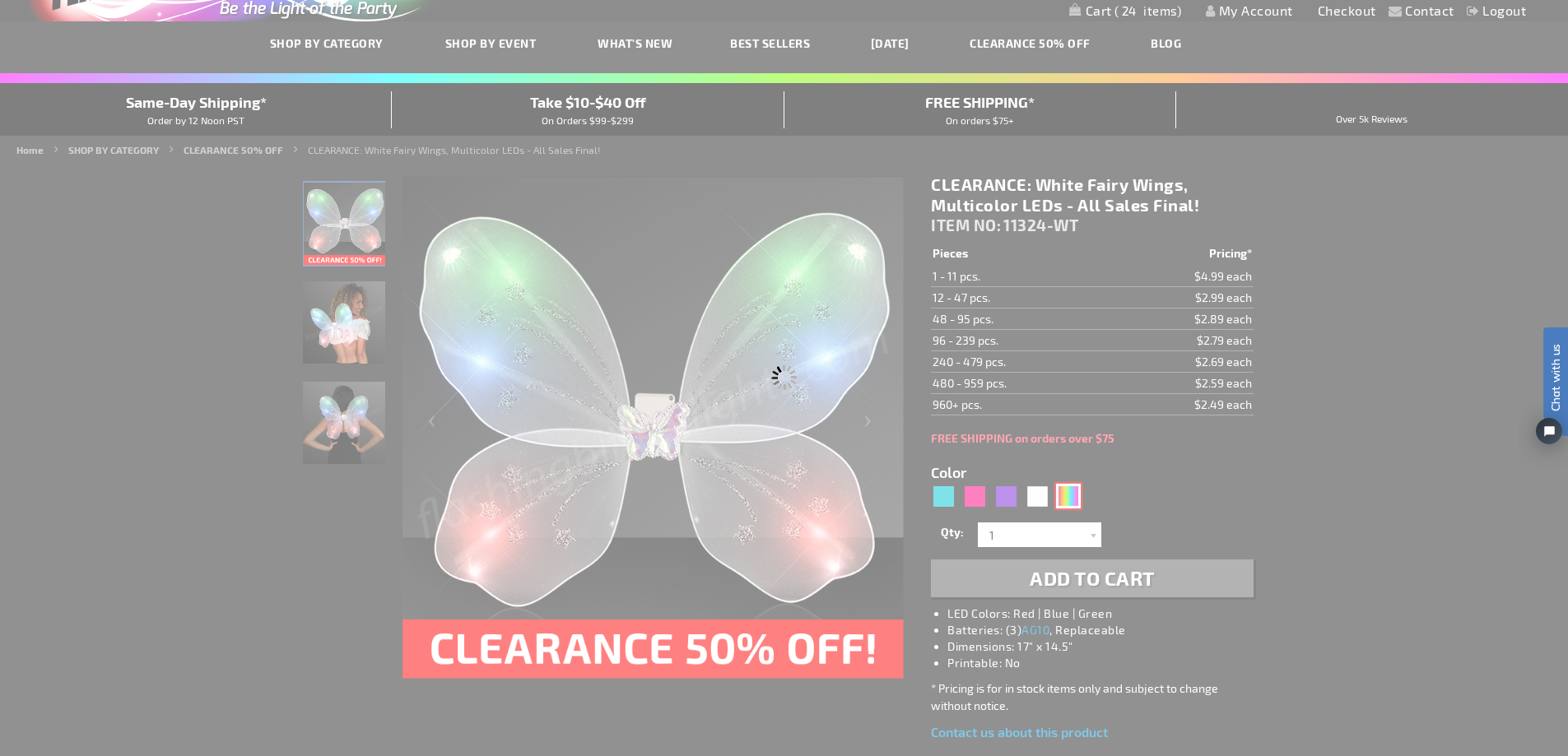
type input "11324-RNBW"
type input "Customize - Sparkly Rainbow LED Fairy Wings - ITEM NO: 11324-RNBW"
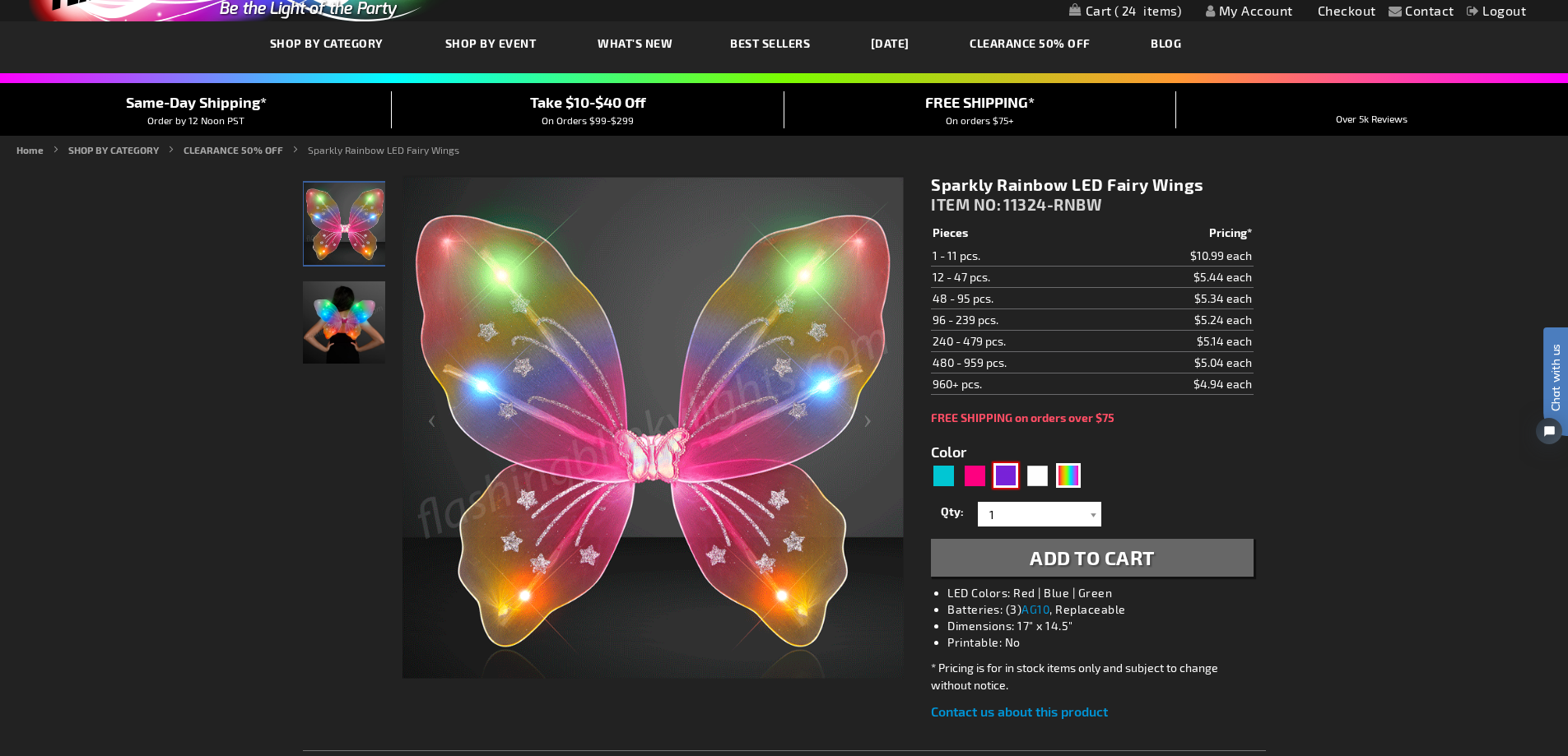
click at [1008, 484] on div "Purple" at bounding box center [1006, 476] width 25 height 25
type input "5640"
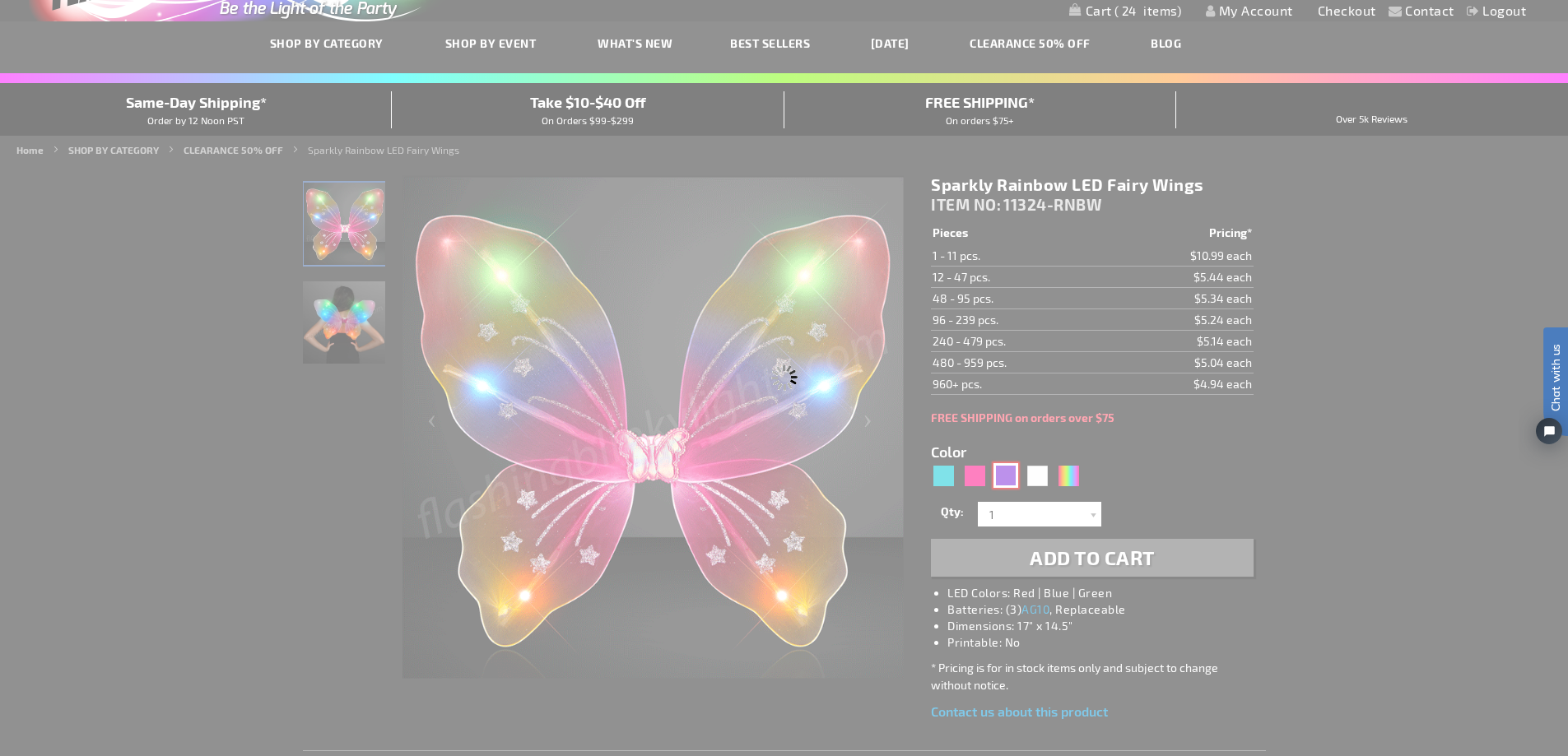
type input "11324-PR"
type input "Customize - Purple Blinking Butterfly Wings - ITEM NO: 11324-PR"
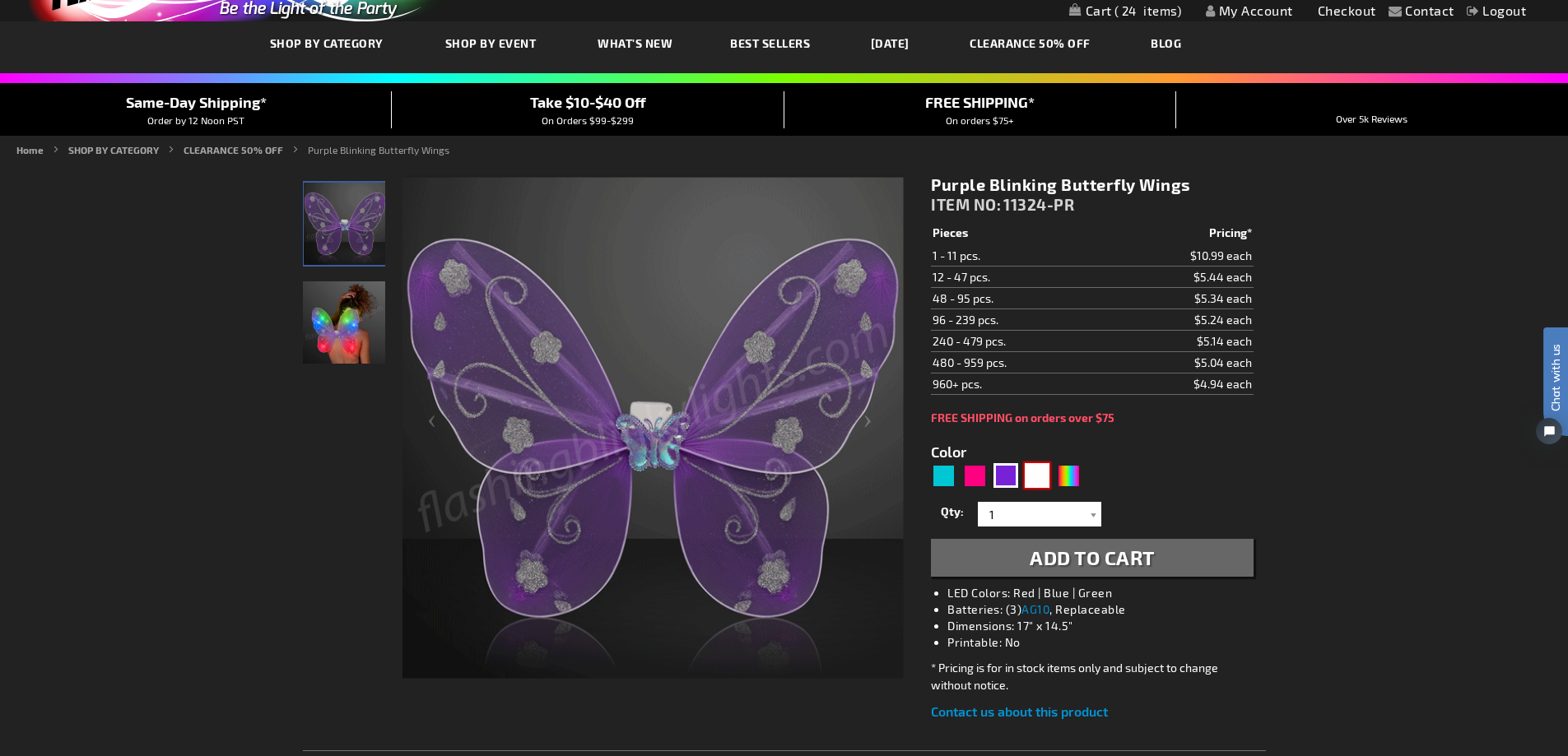
click at [1038, 484] on div "White" at bounding box center [1037, 476] width 25 height 25
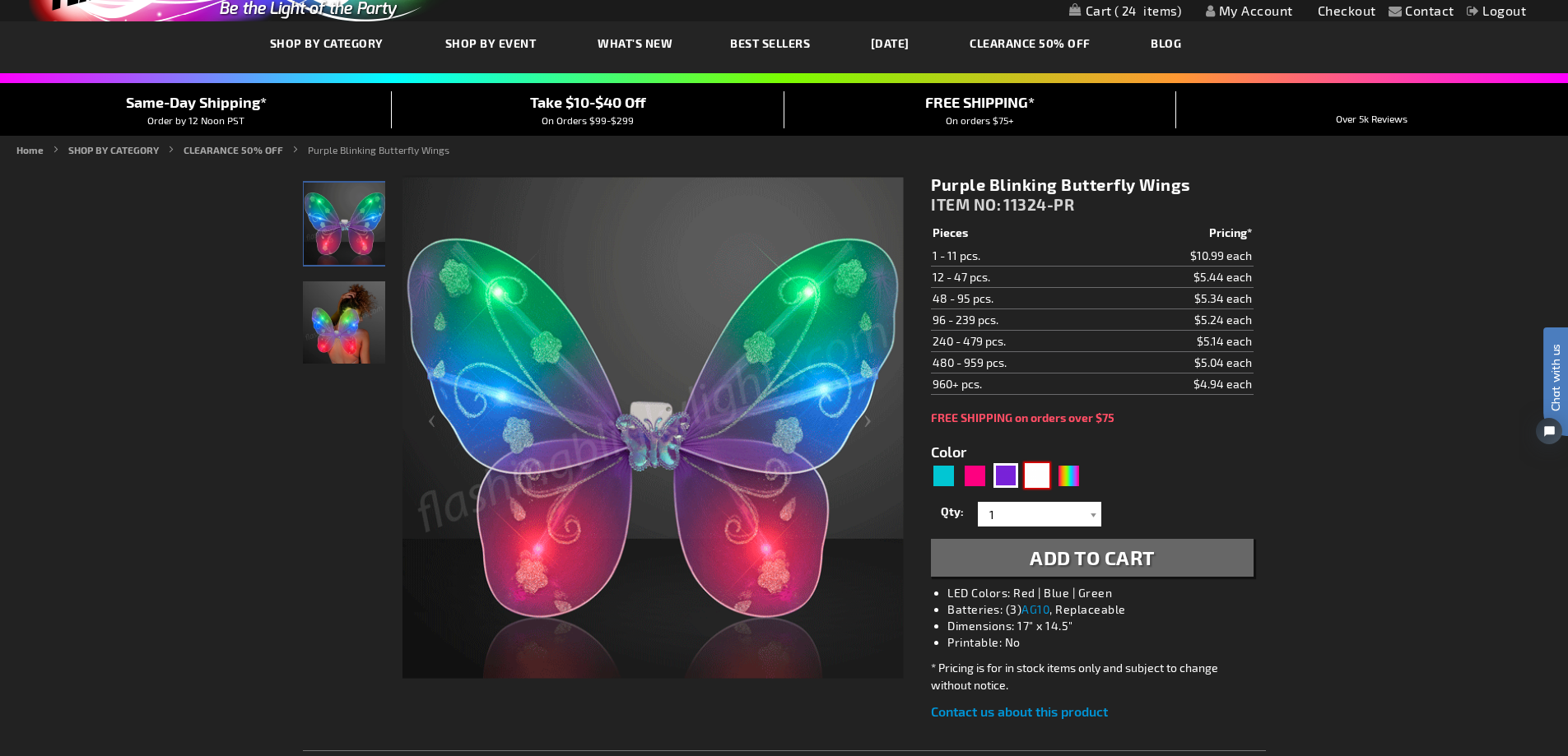
type input "5646"
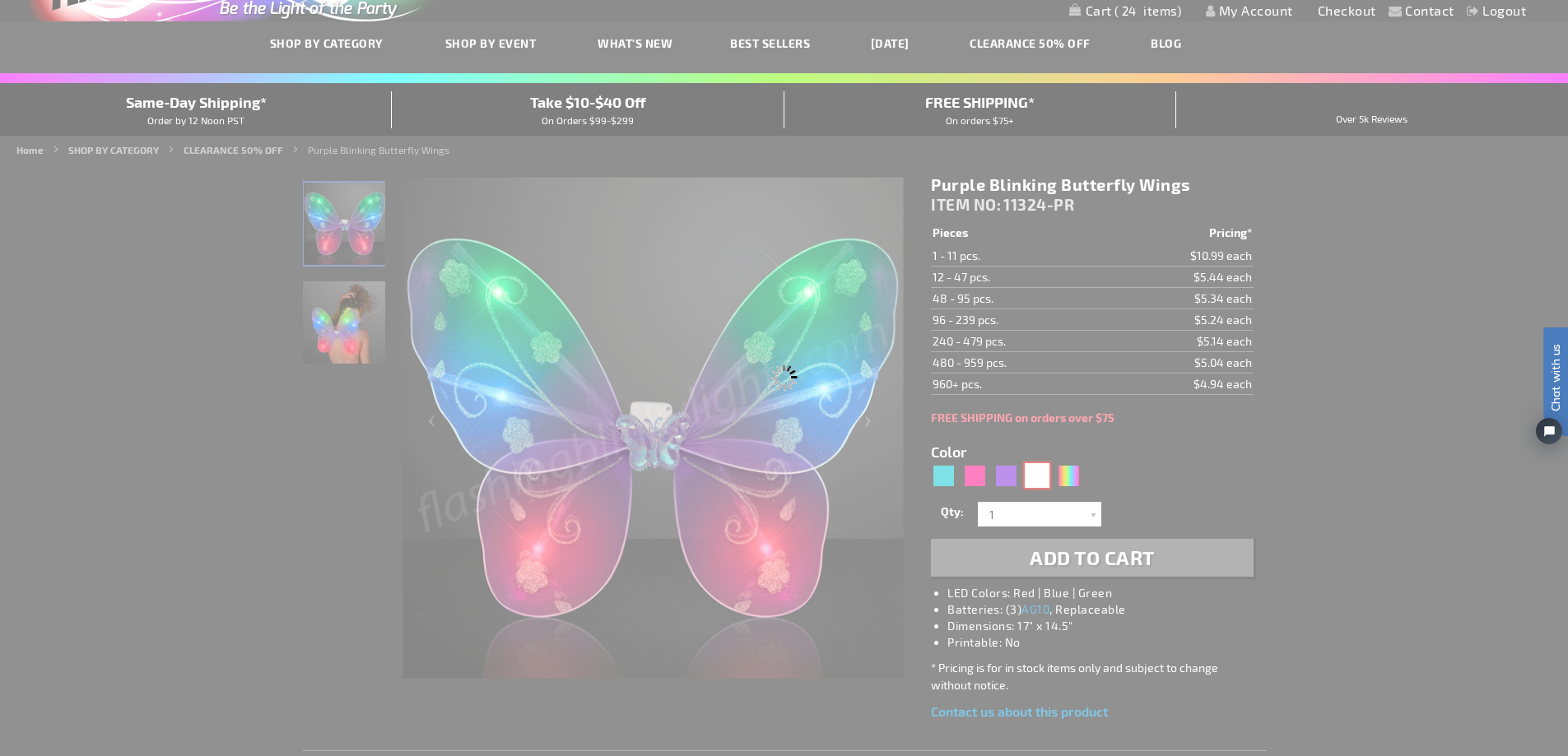
type input "11324-WT"
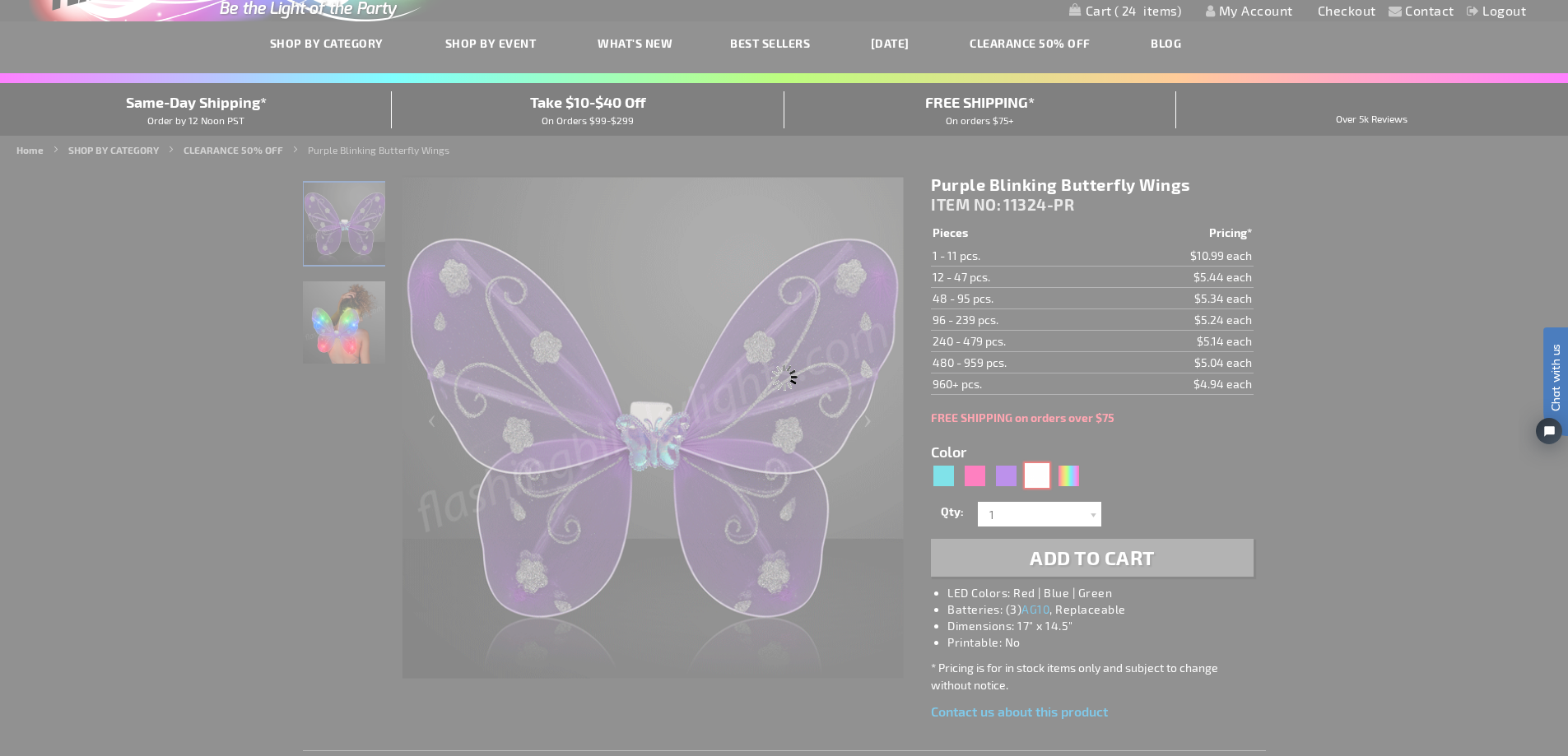
type input "Customize - CLEARANCE: White Fairy Wings, Multicolor LEDs - All Sales Final! - …"
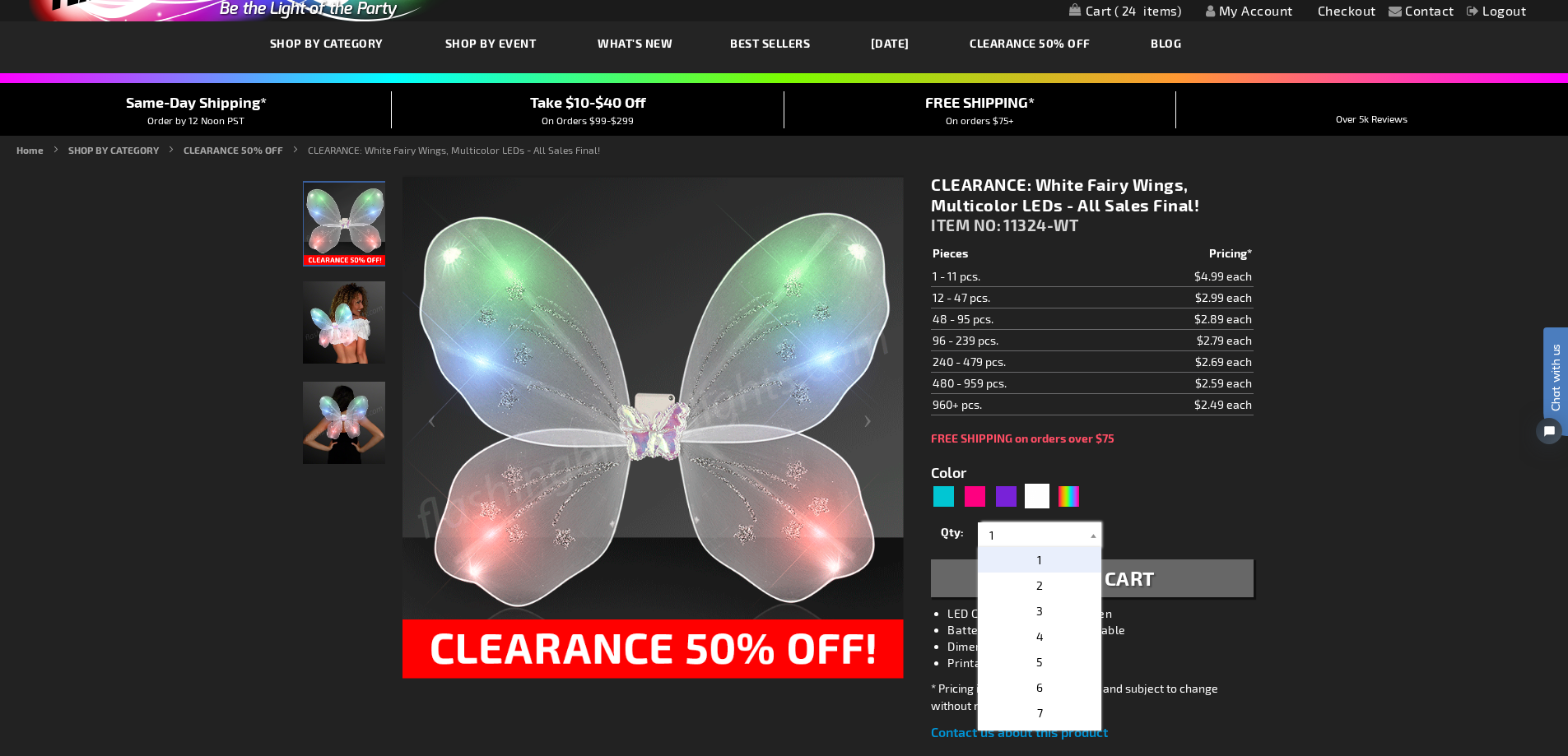
drag, startPoint x: 1023, startPoint y: 535, endPoint x: 948, endPoint y: 538, distance: 75.1
click at [948, 538] on div "Qty 1 2 3 4 5 6 7 8 9 10 11 12 24 36 48 60 72 84 96 108 120 132 144 156 168" at bounding box center [1092, 535] width 322 height 33
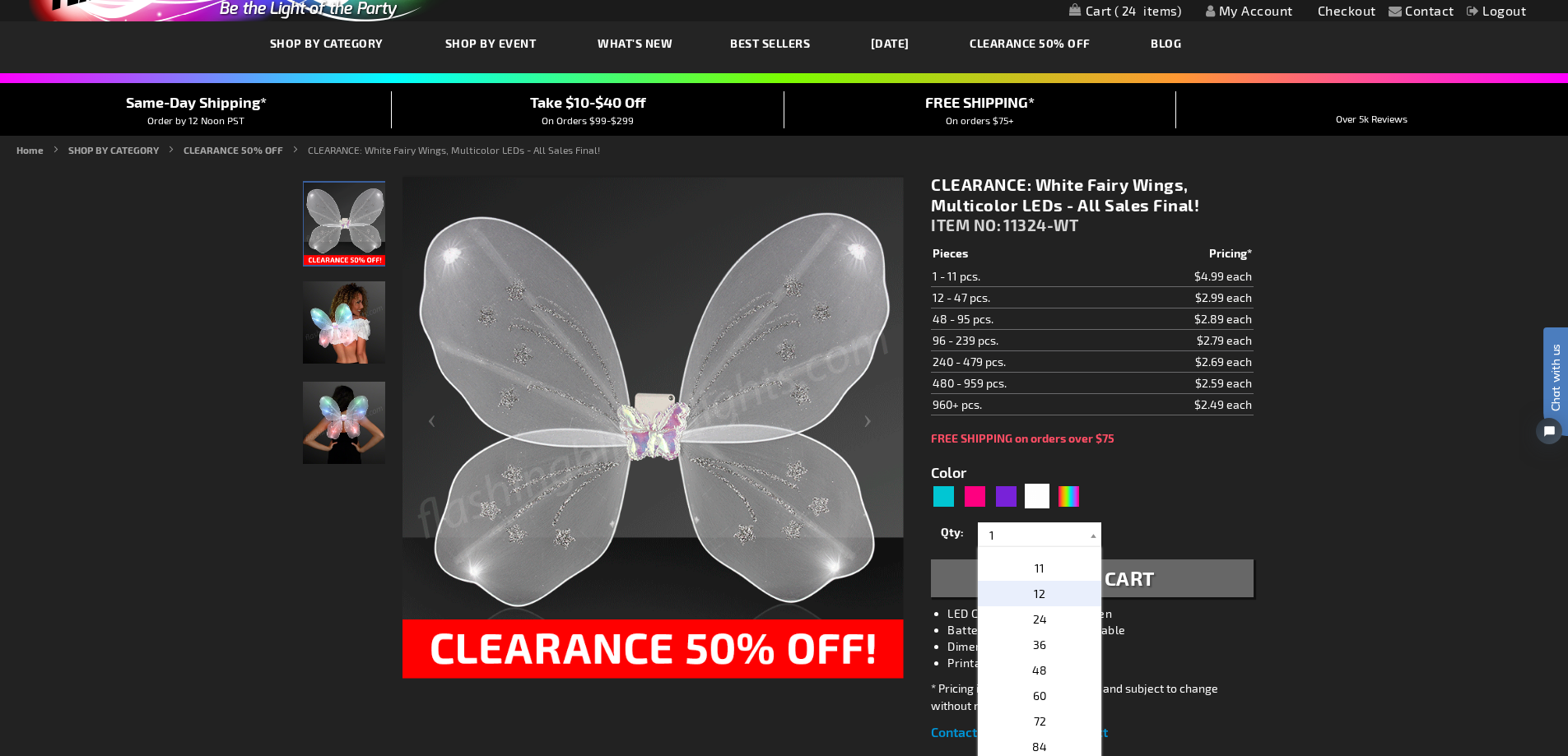
click at [1062, 594] on p "12" at bounding box center [1039, 594] width 124 height 26
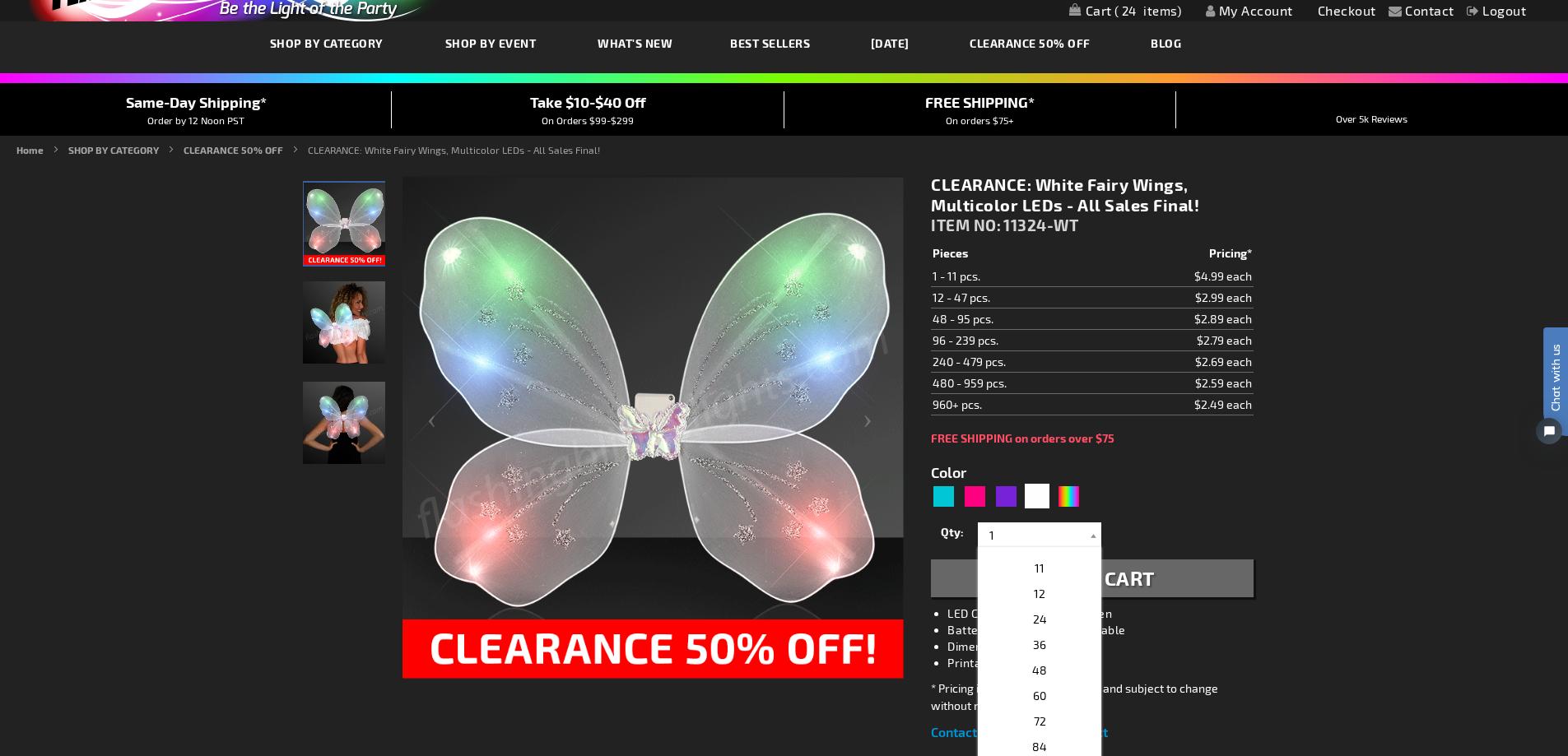
type input "12"
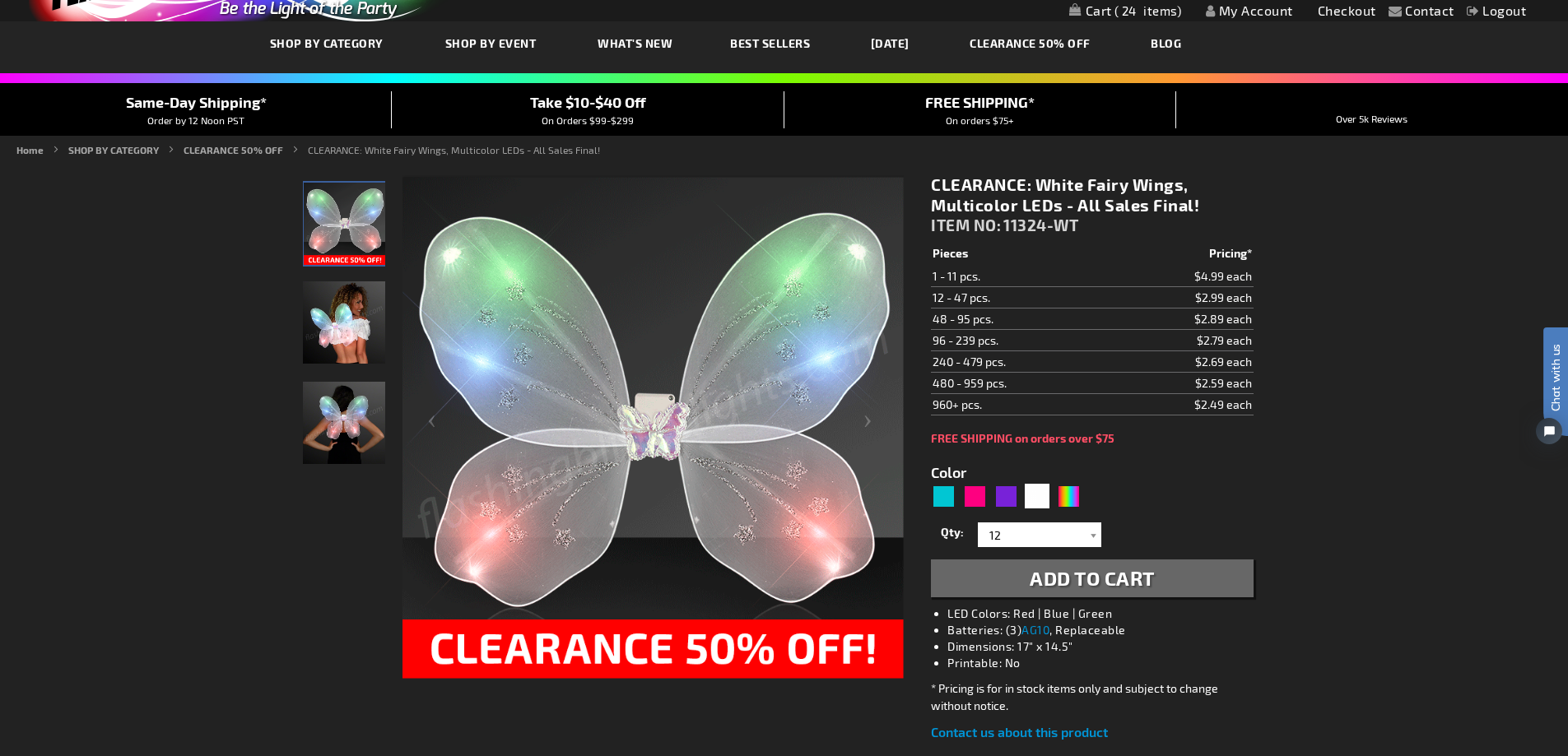
click at [1193, 570] on button "Add to Cart" at bounding box center [1092, 579] width 322 height 38
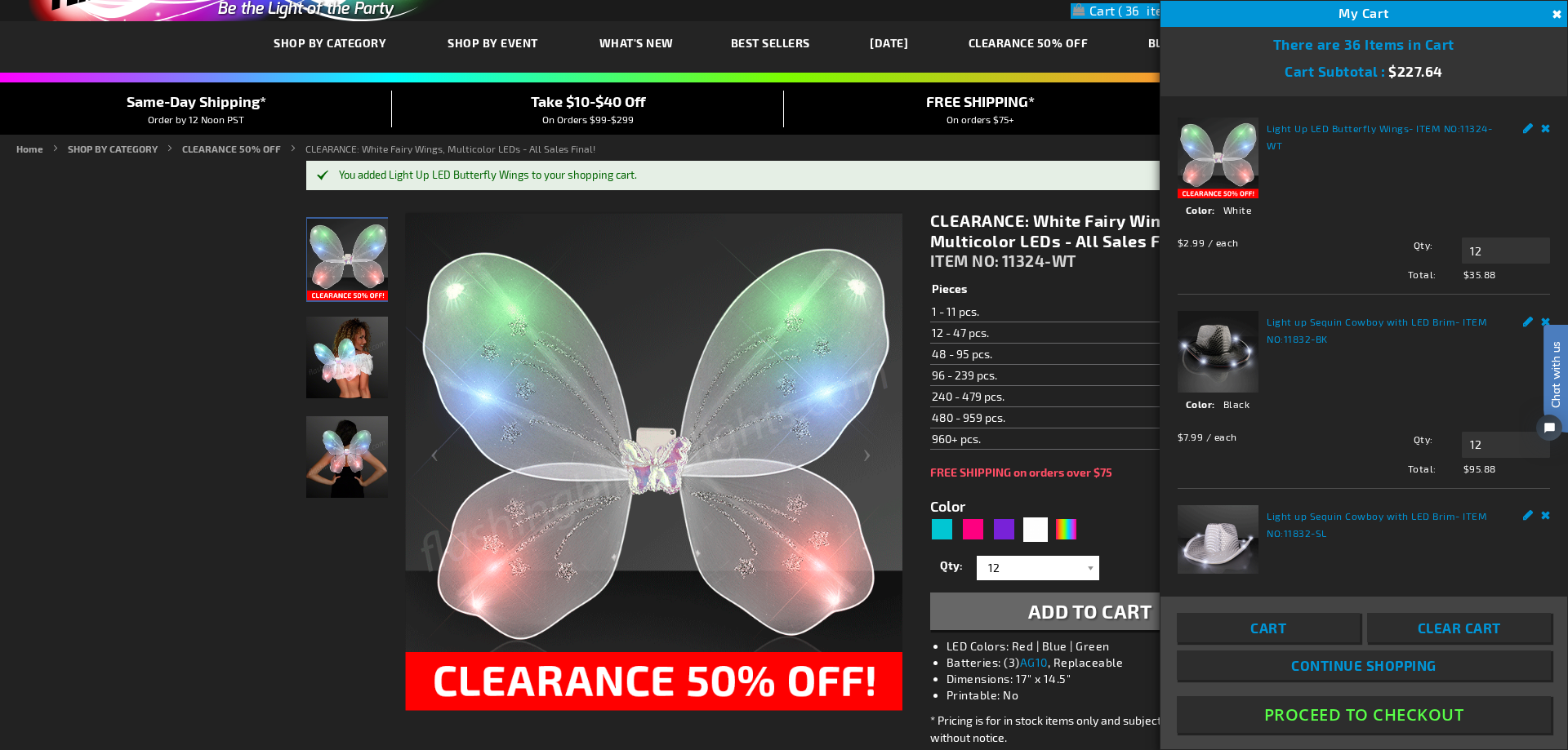
click at [1042, 40] on link "CLEARANCE 50% OFF" at bounding box center [1028, 43] width 145 height 55
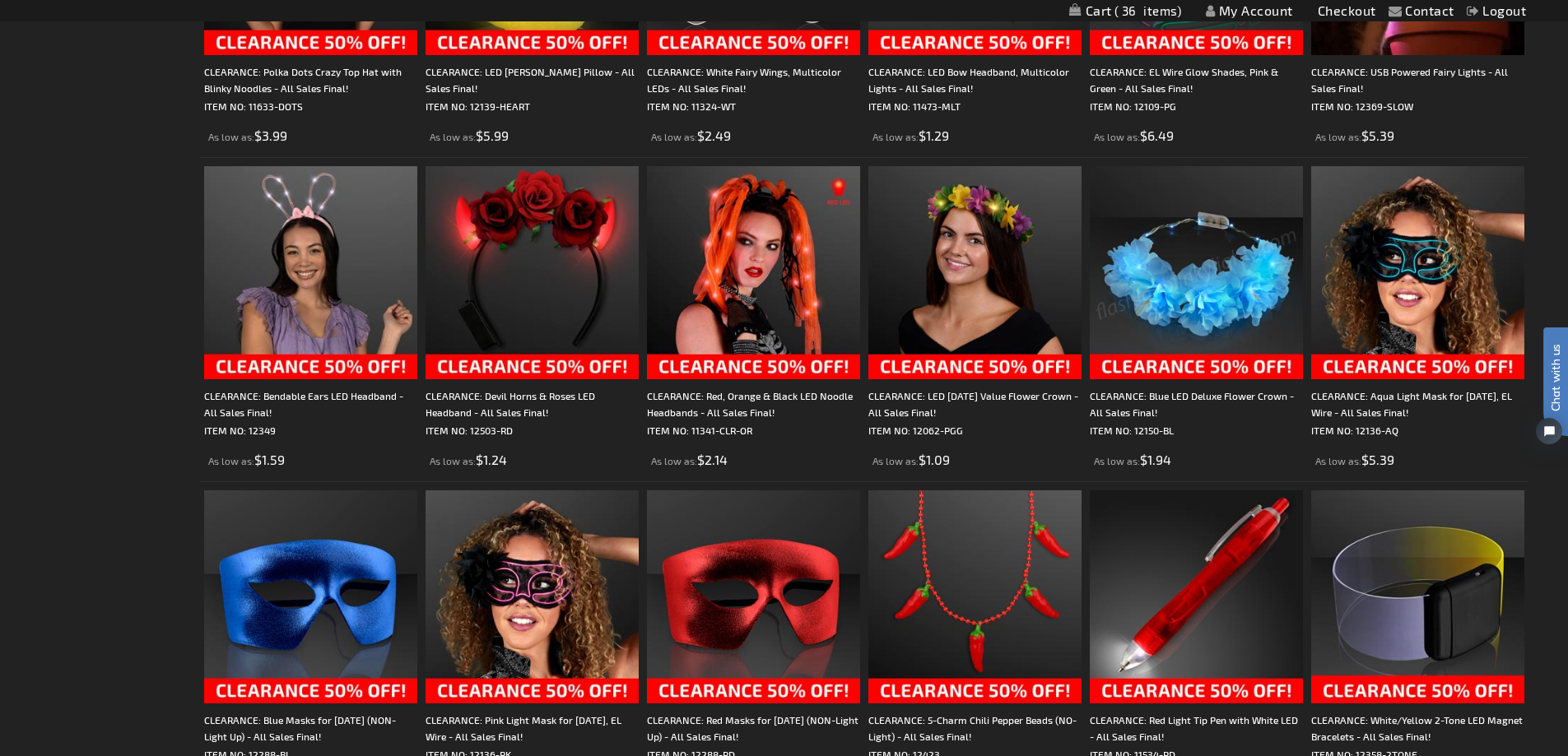
scroll to position [1155, 0]
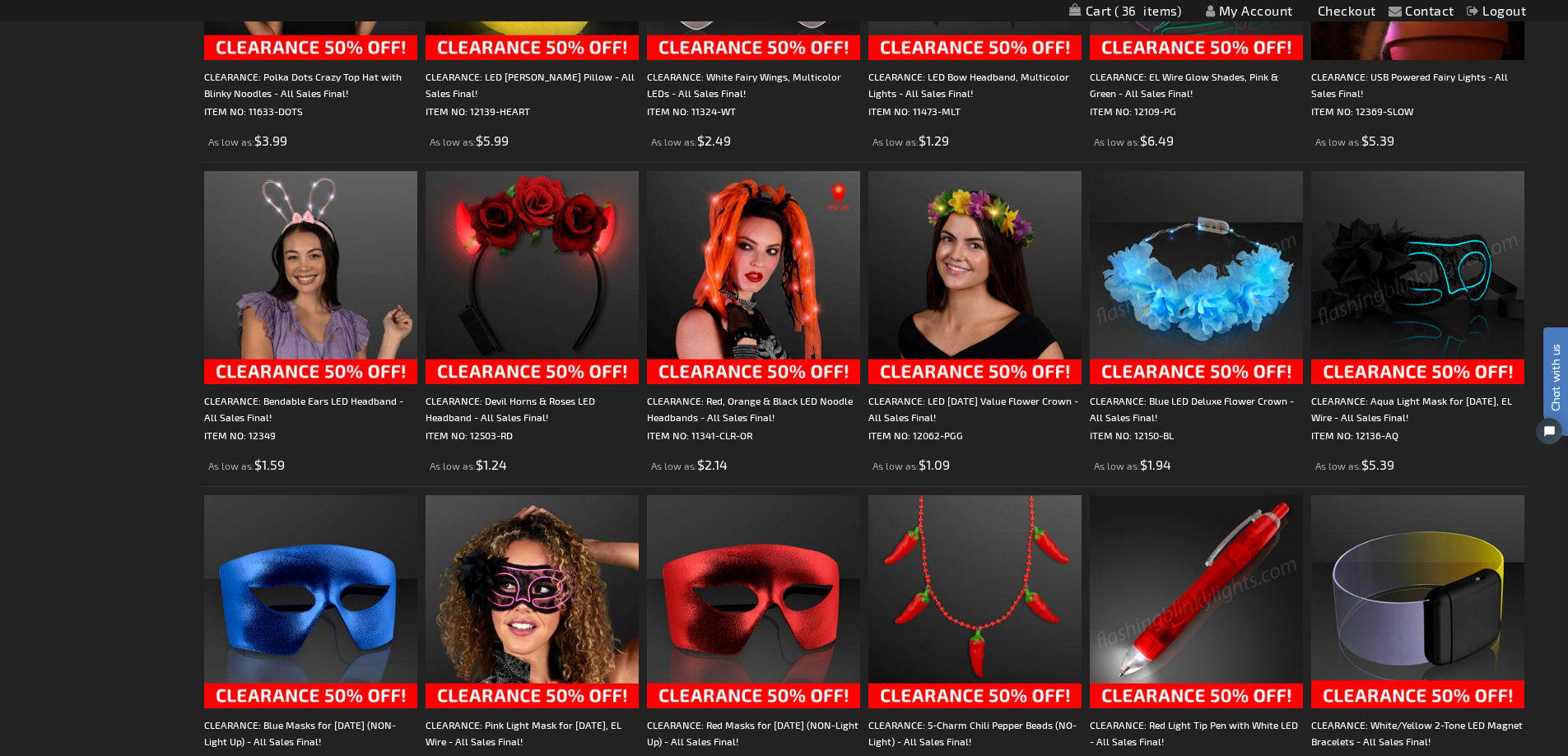
click at [1267, 254] on img at bounding box center [1196, 277] width 213 height 213
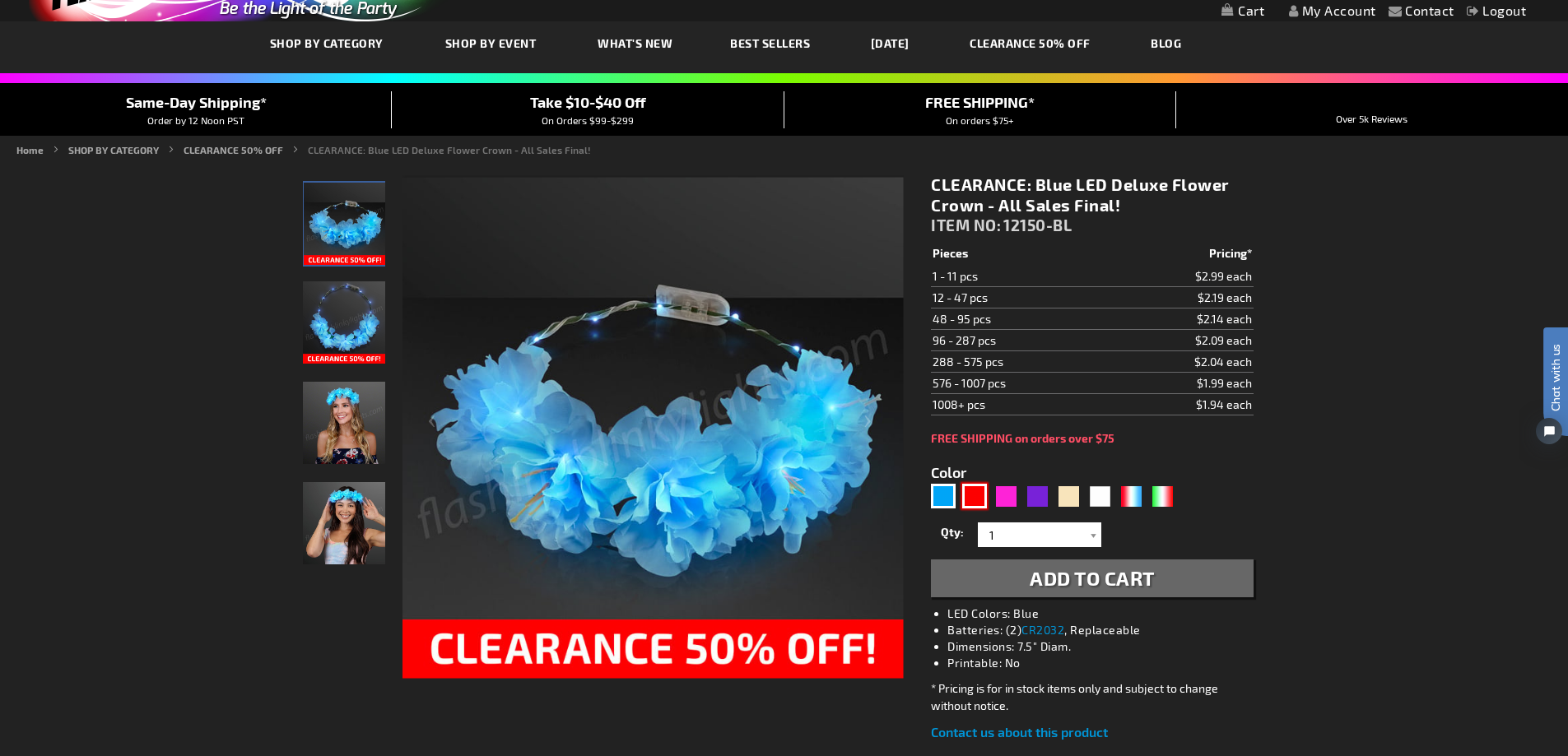
click at [985, 492] on div "Red" at bounding box center [974, 497] width 25 height 25
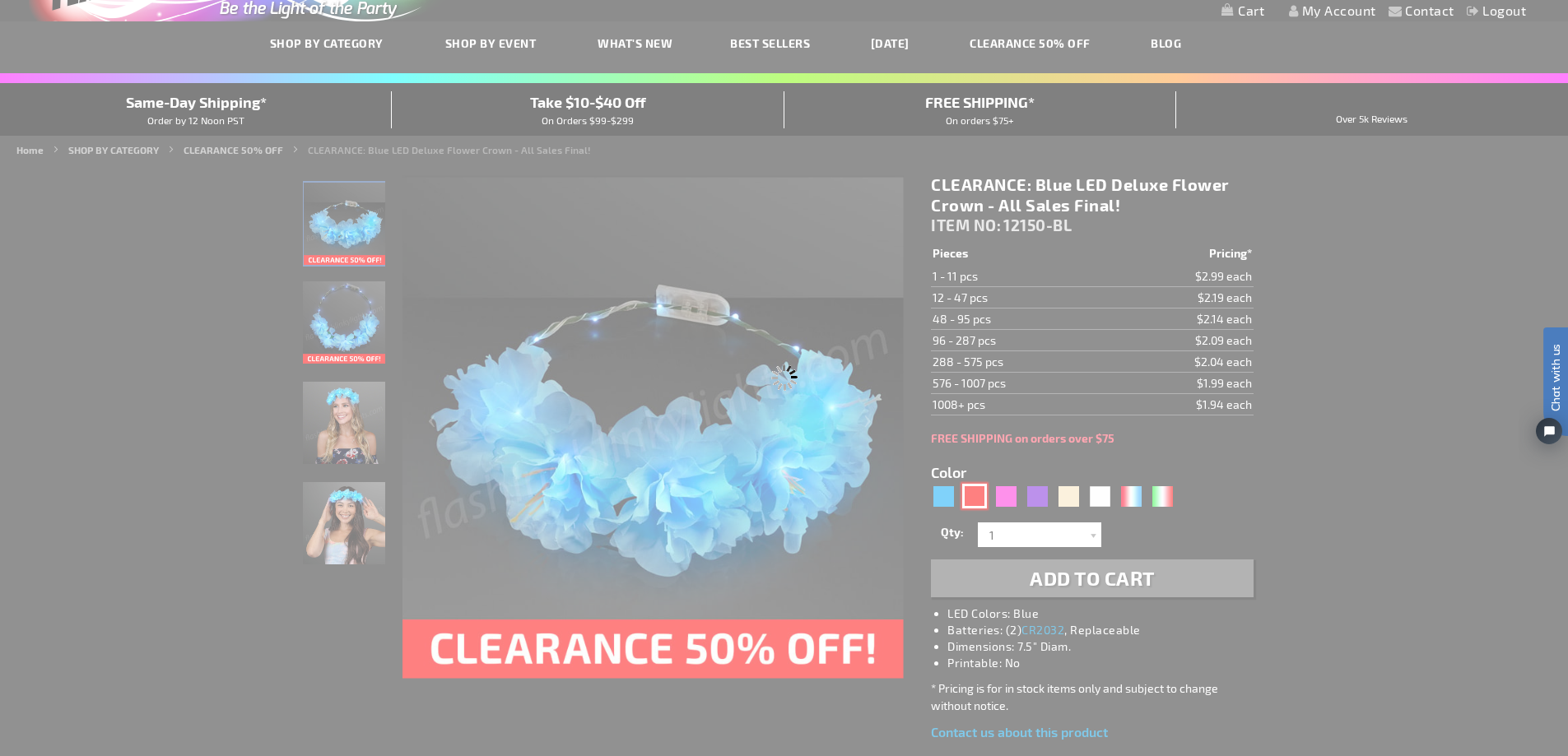
type input "5641"
type input "12150-RD"
type input "Customize - Red LED Deluxe Flower Crown - ITEM NO: 12150-RD"
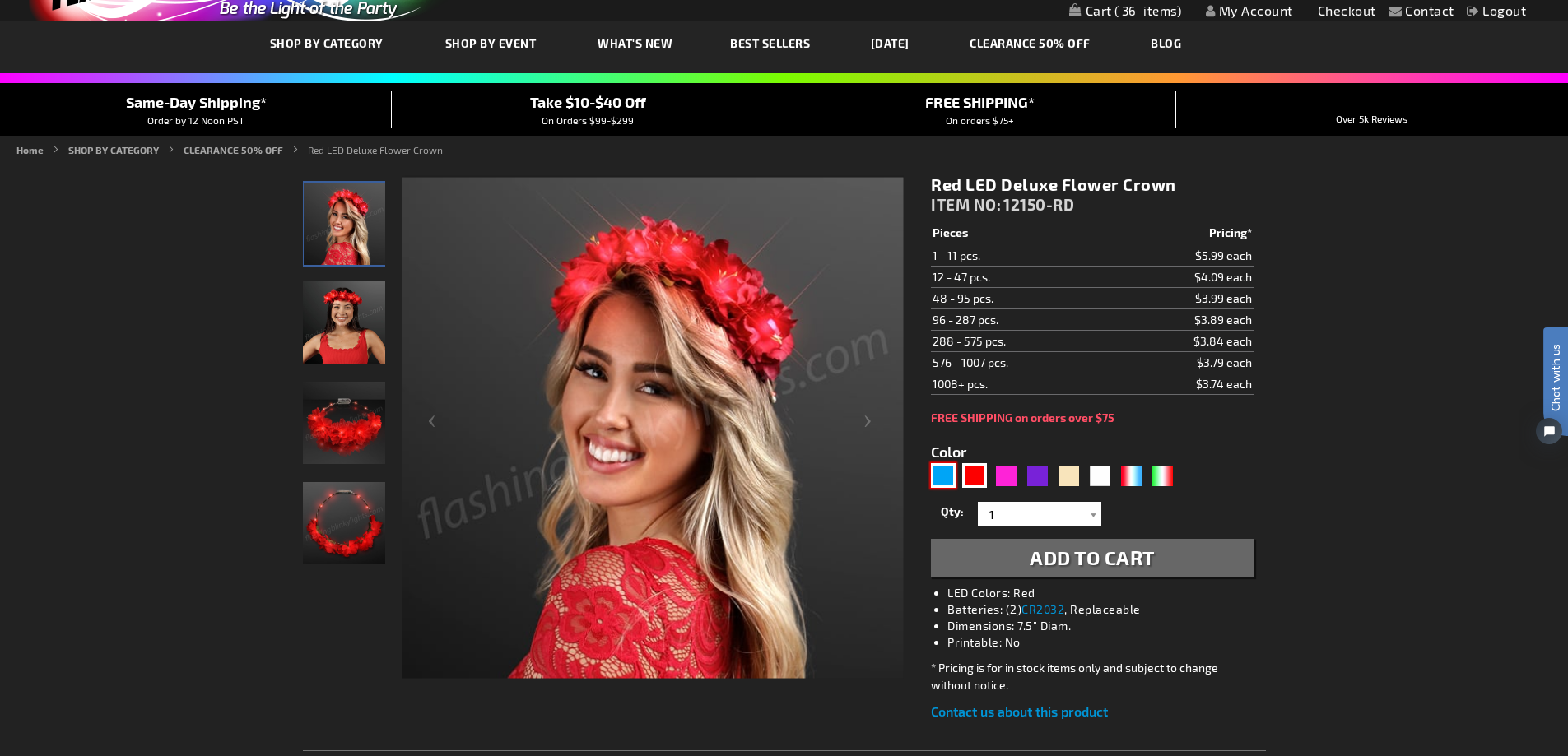
click at [942, 473] on div "Blue" at bounding box center [944, 476] width 25 height 25
type input "5629"
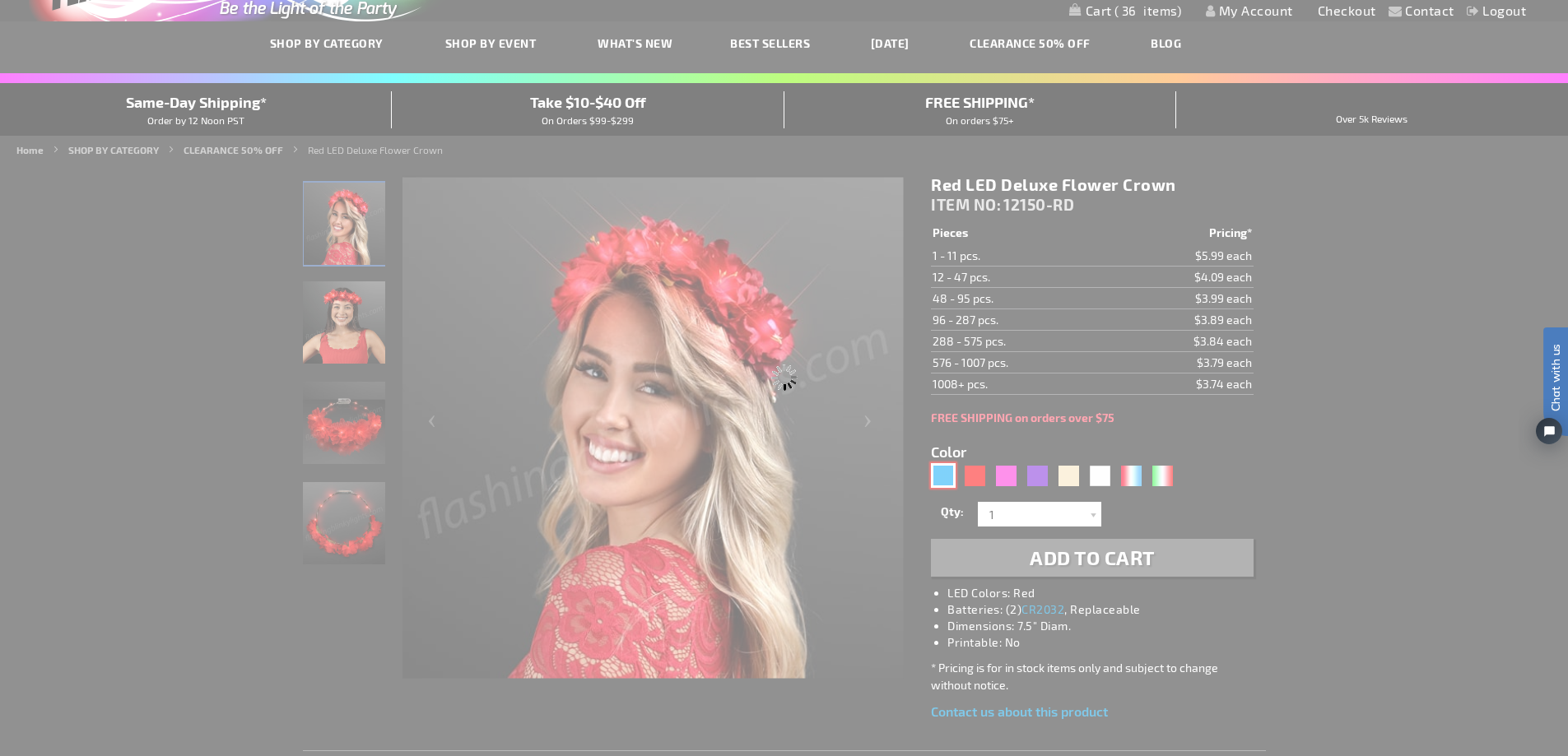
type input "12150-BL"
type input "Customize - CLEARANCE: Blue LED Deluxe Flower Crown - All Sales Final! - ITEM N…"
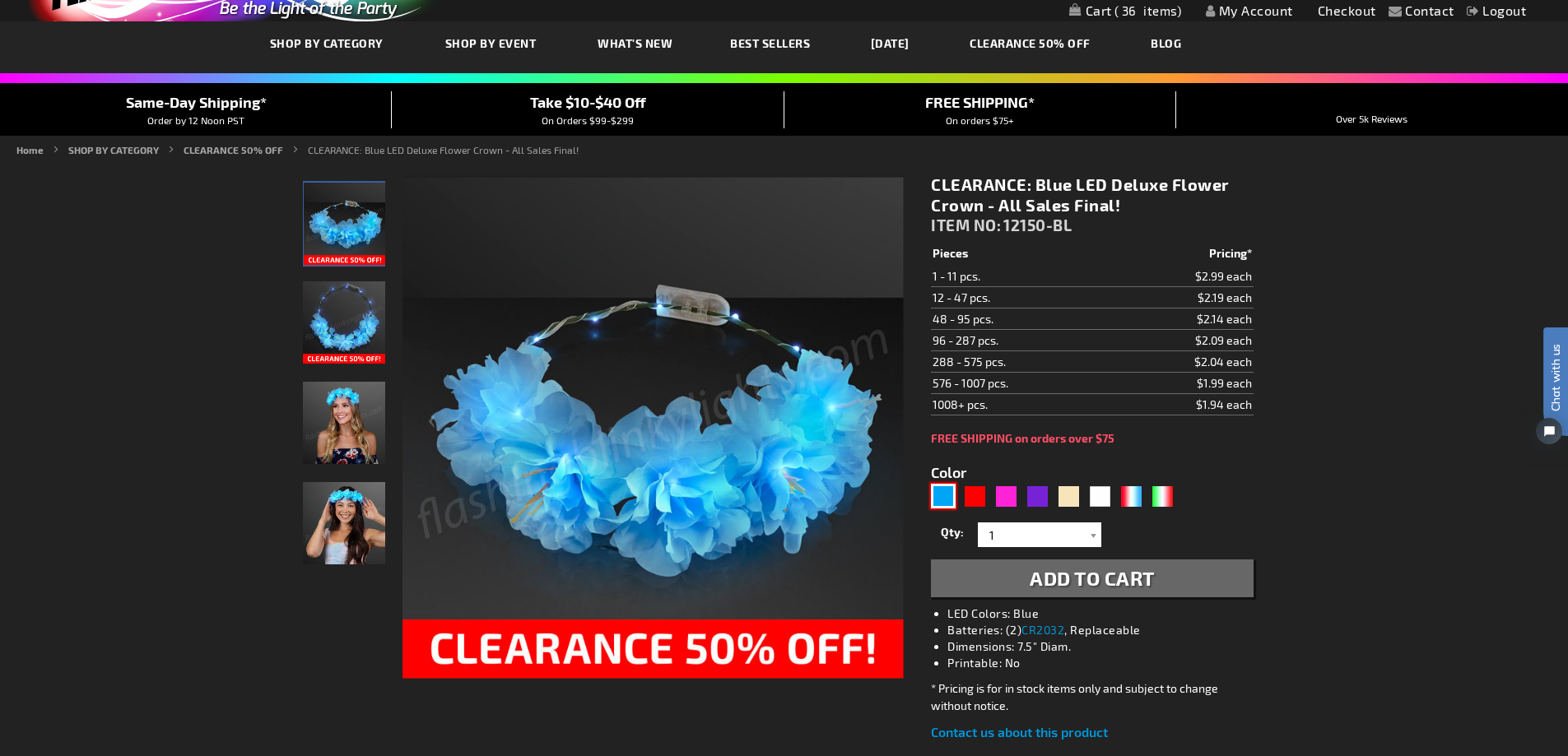
click at [1066, 35] on link "CLEARANCE 50% OFF" at bounding box center [1030, 43] width 146 height 56
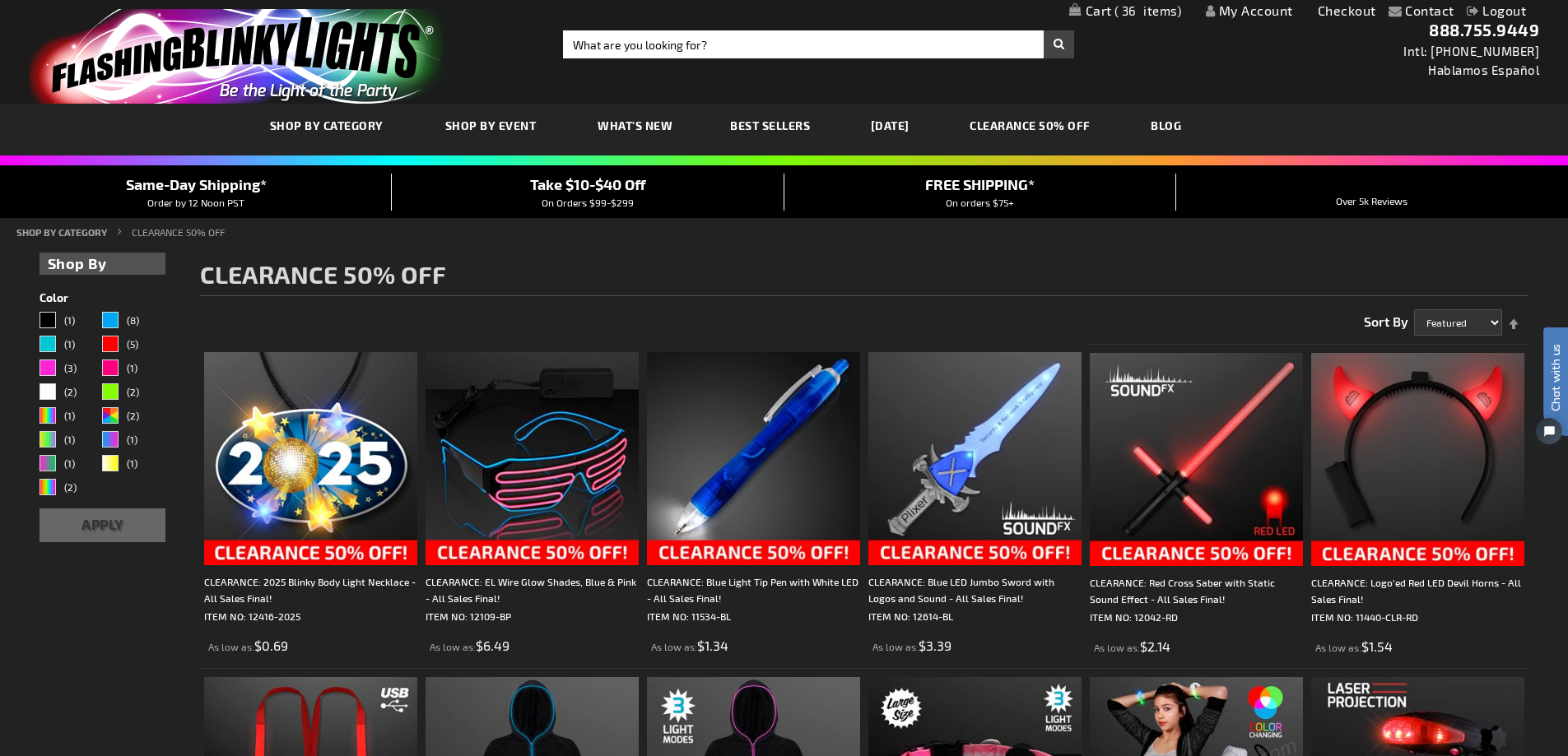
click at [769, 128] on span "Best Sellers" at bounding box center [769, 125] width 80 height 14
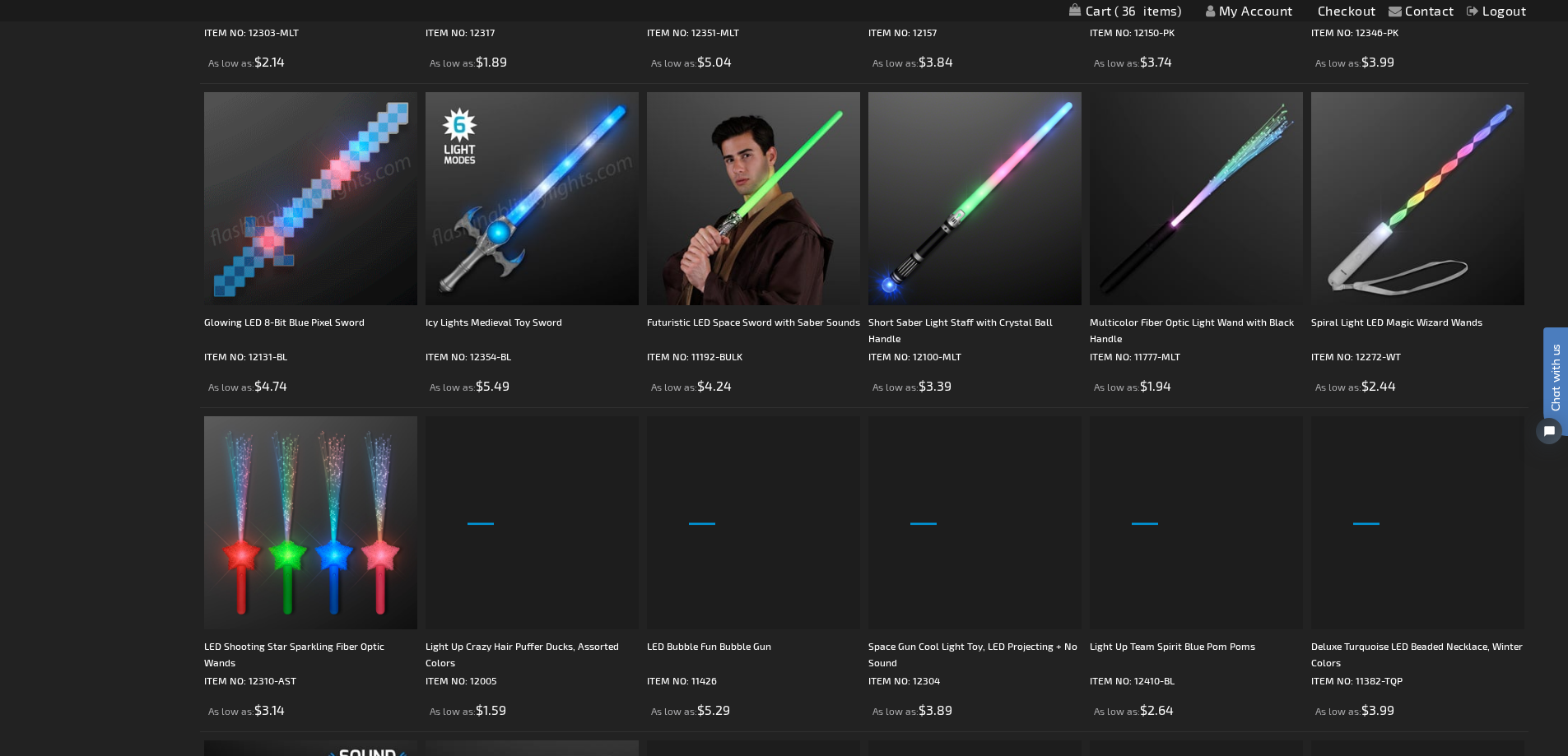
scroll to position [2142, 0]
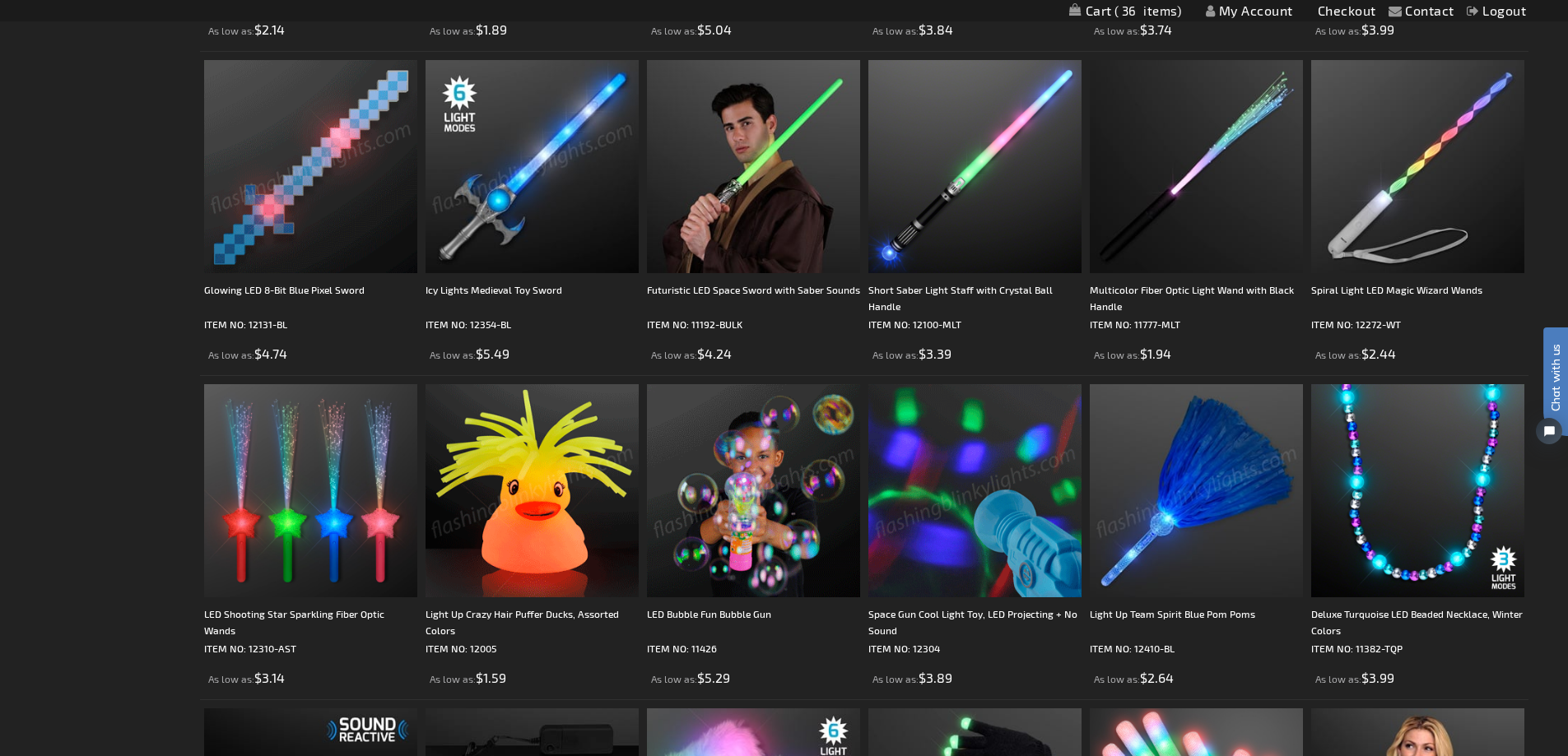
click at [551, 530] on img at bounding box center [532, 491] width 213 height 213
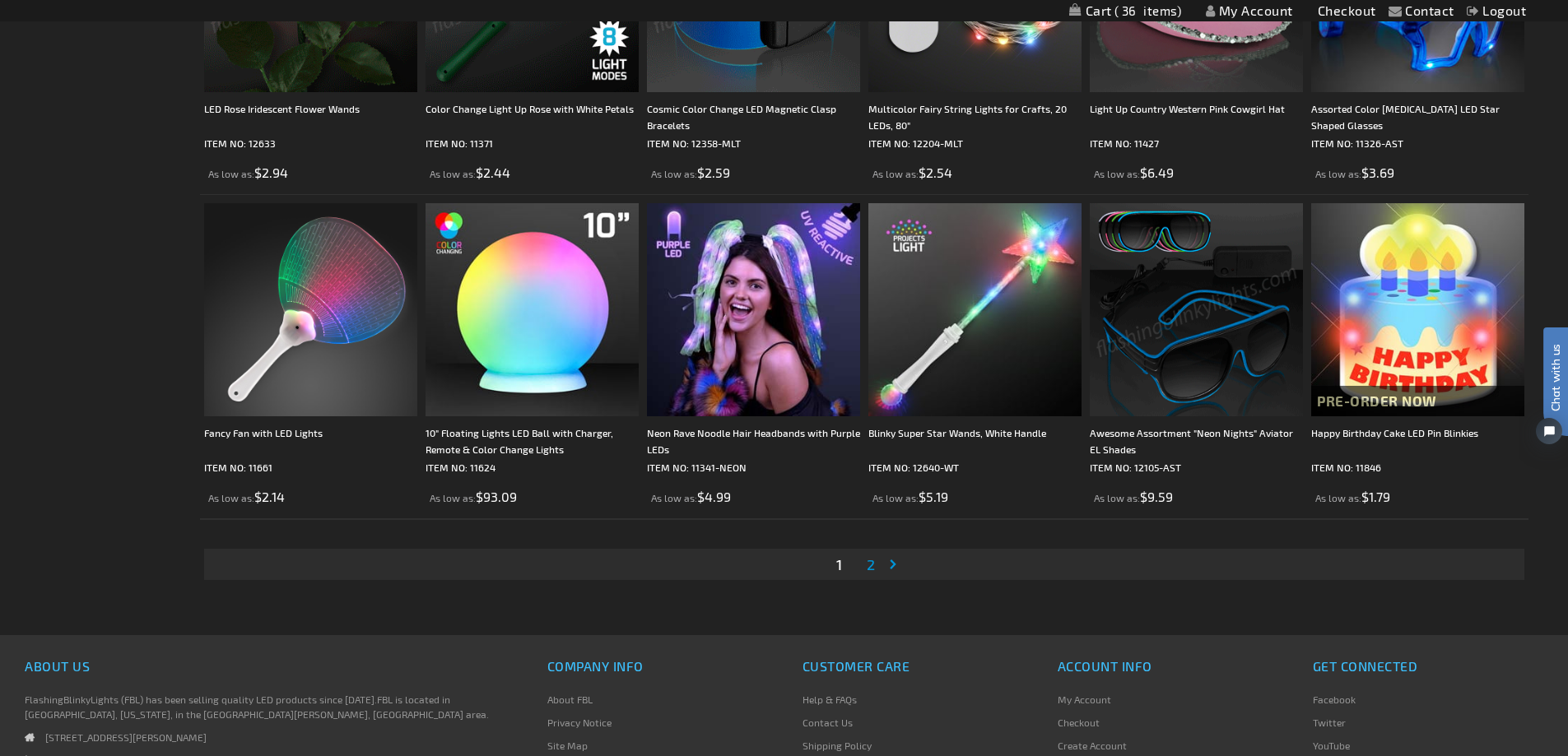
scroll to position [3375, 0]
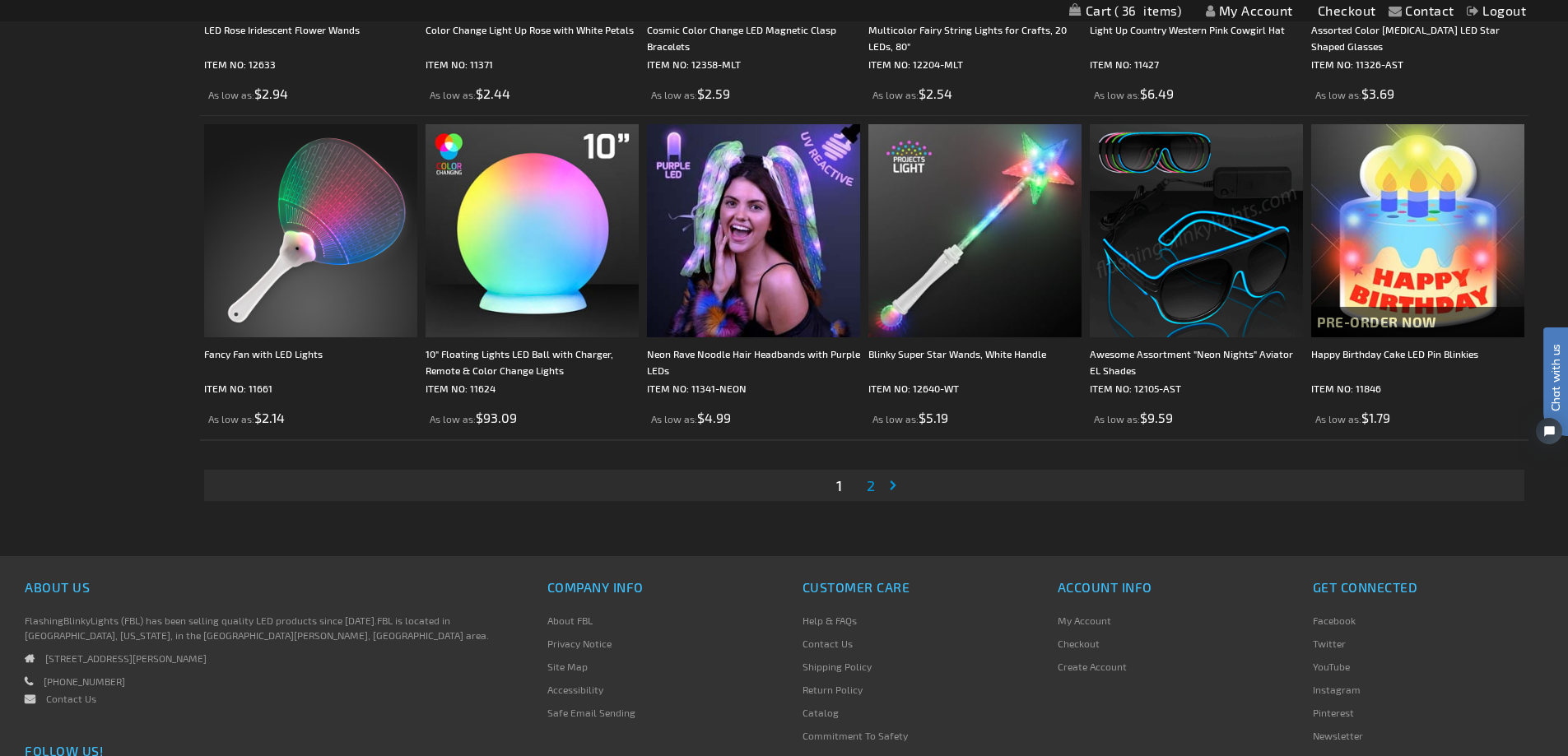
click at [871, 484] on span "2" at bounding box center [871, 486] width 8 height 18
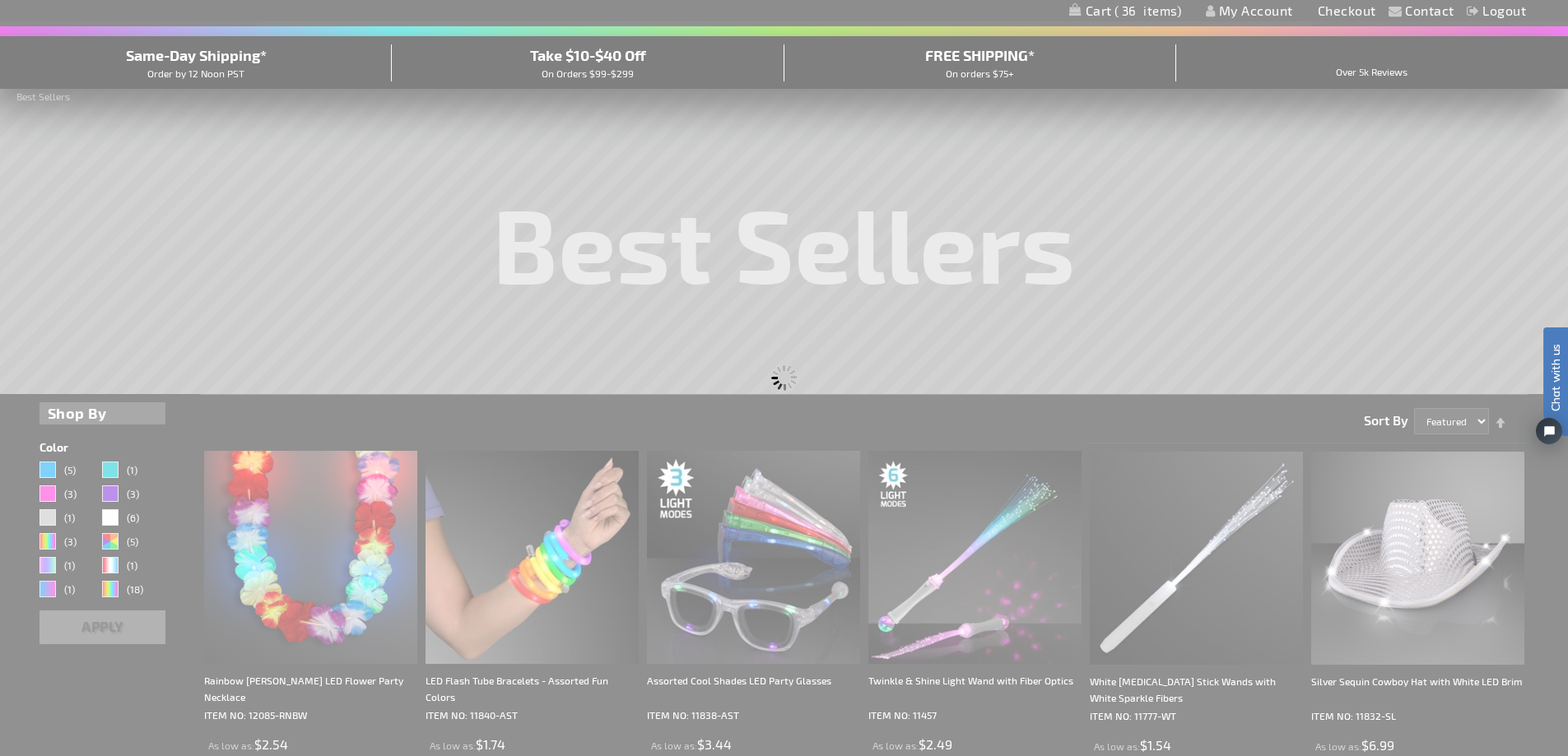
scroll to position [329, 0]
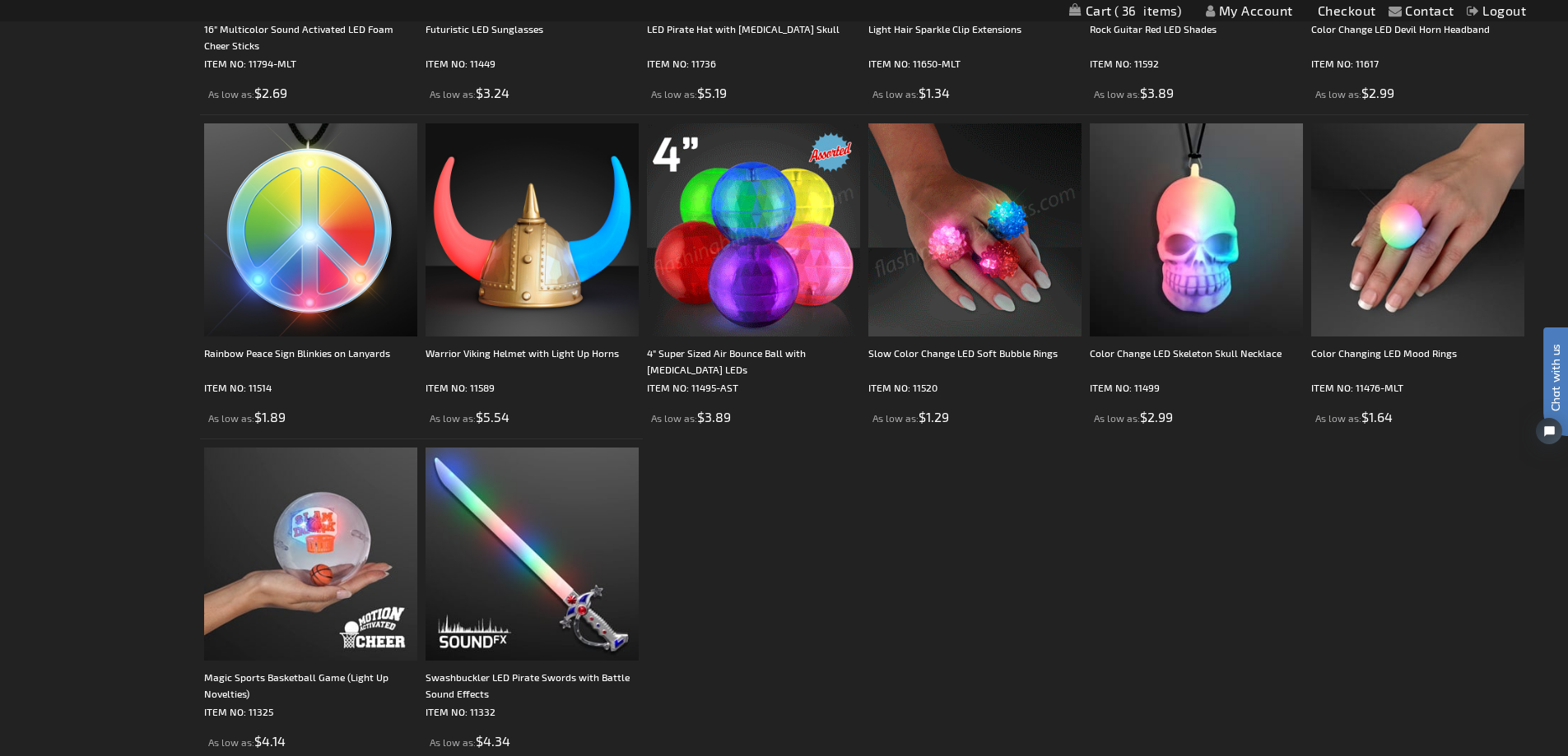
scroll to position [2798, 0]
